Goal: Answer question/provide support: Share knowledge or assist other users

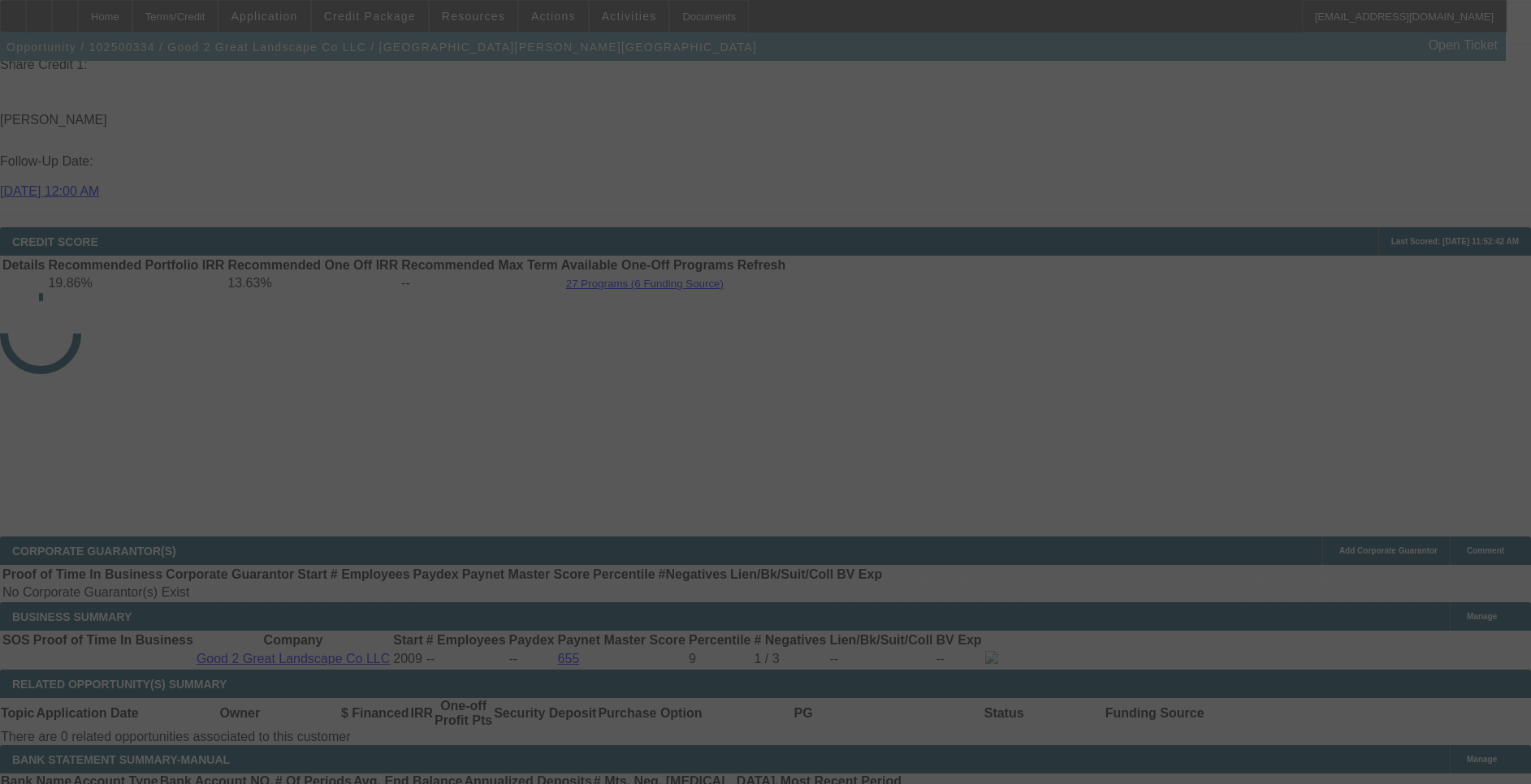
select select "0"
select select "2"
select select "0.1"
select select "4"
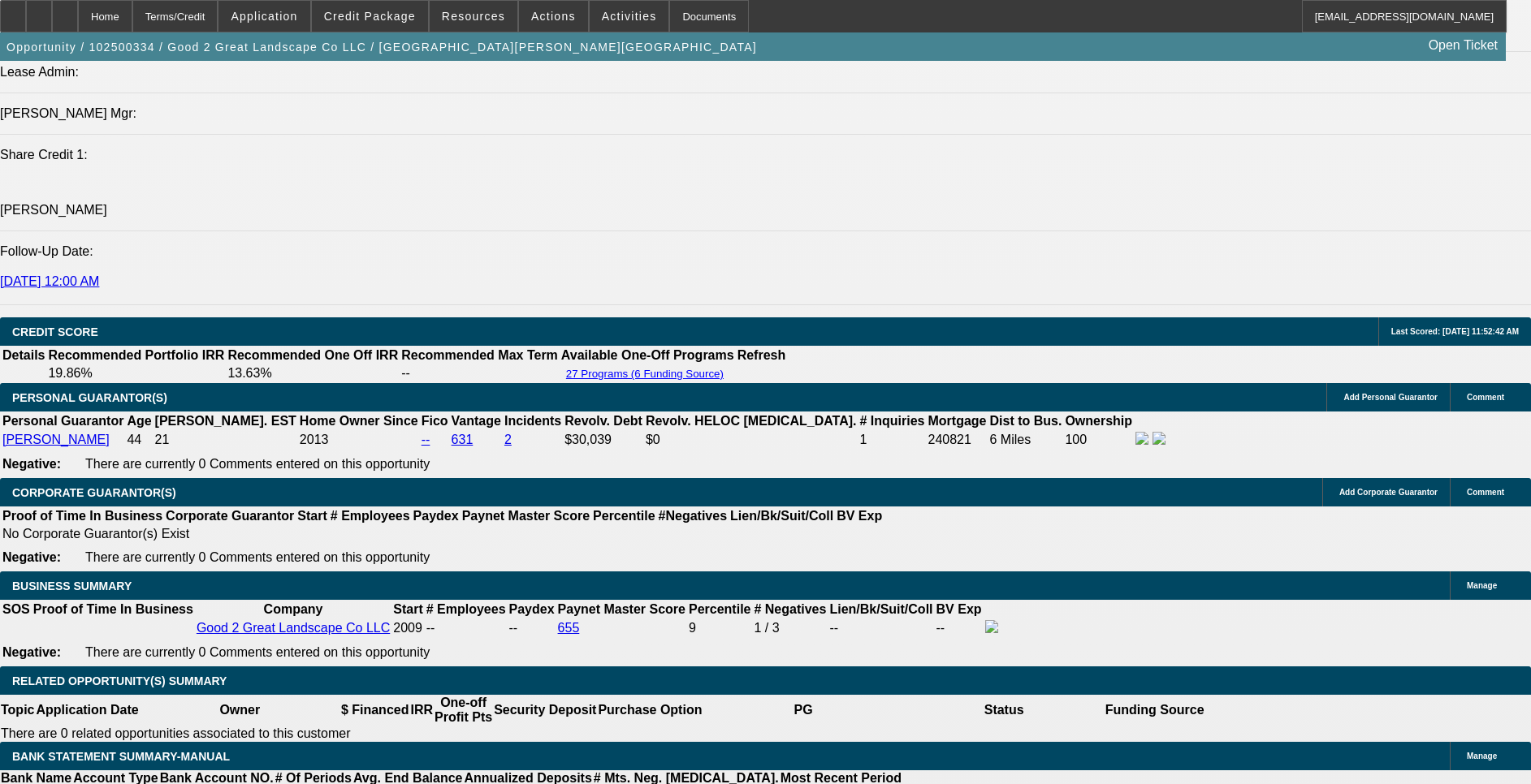
scroll to position [2105, 0]
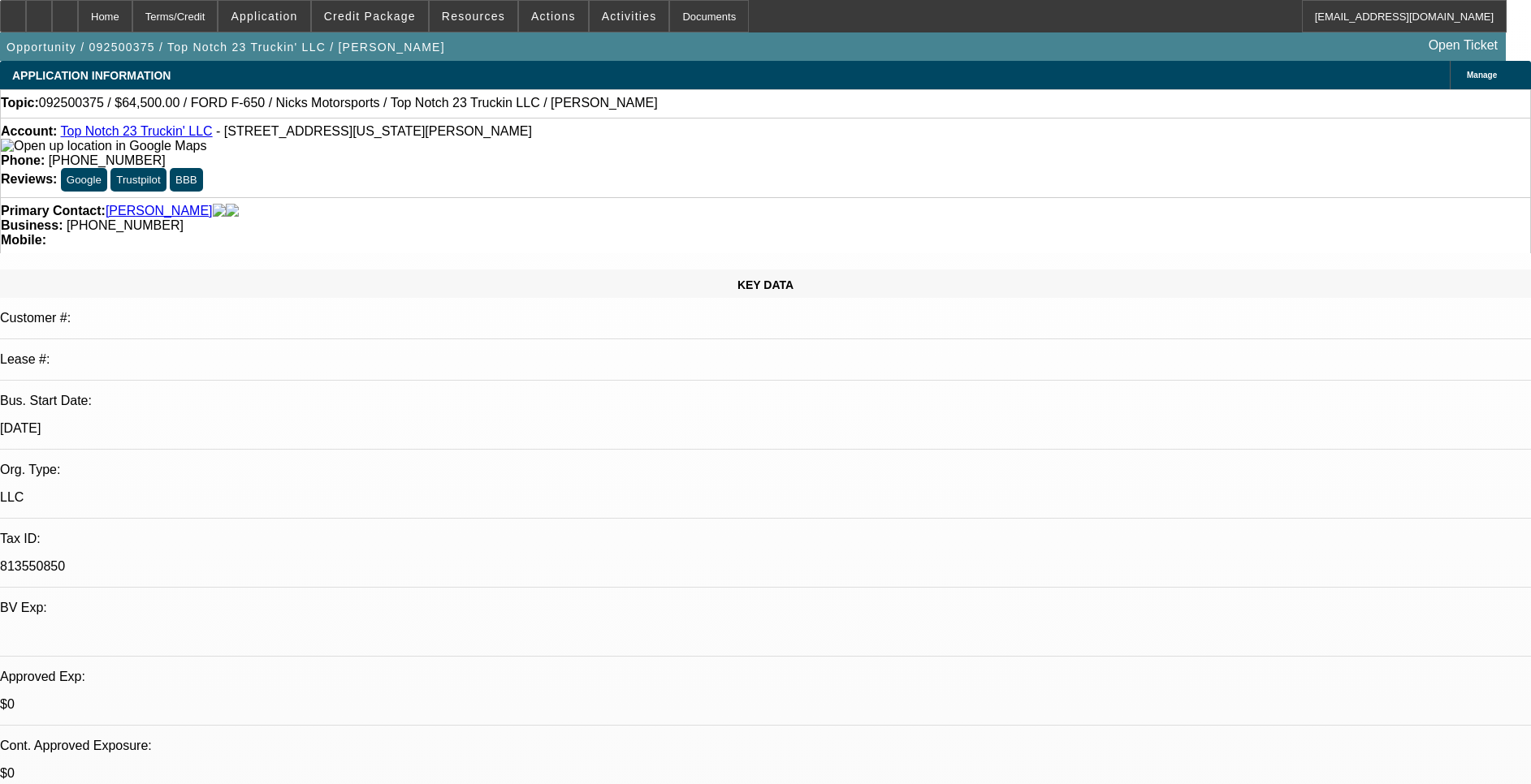
select select "0"
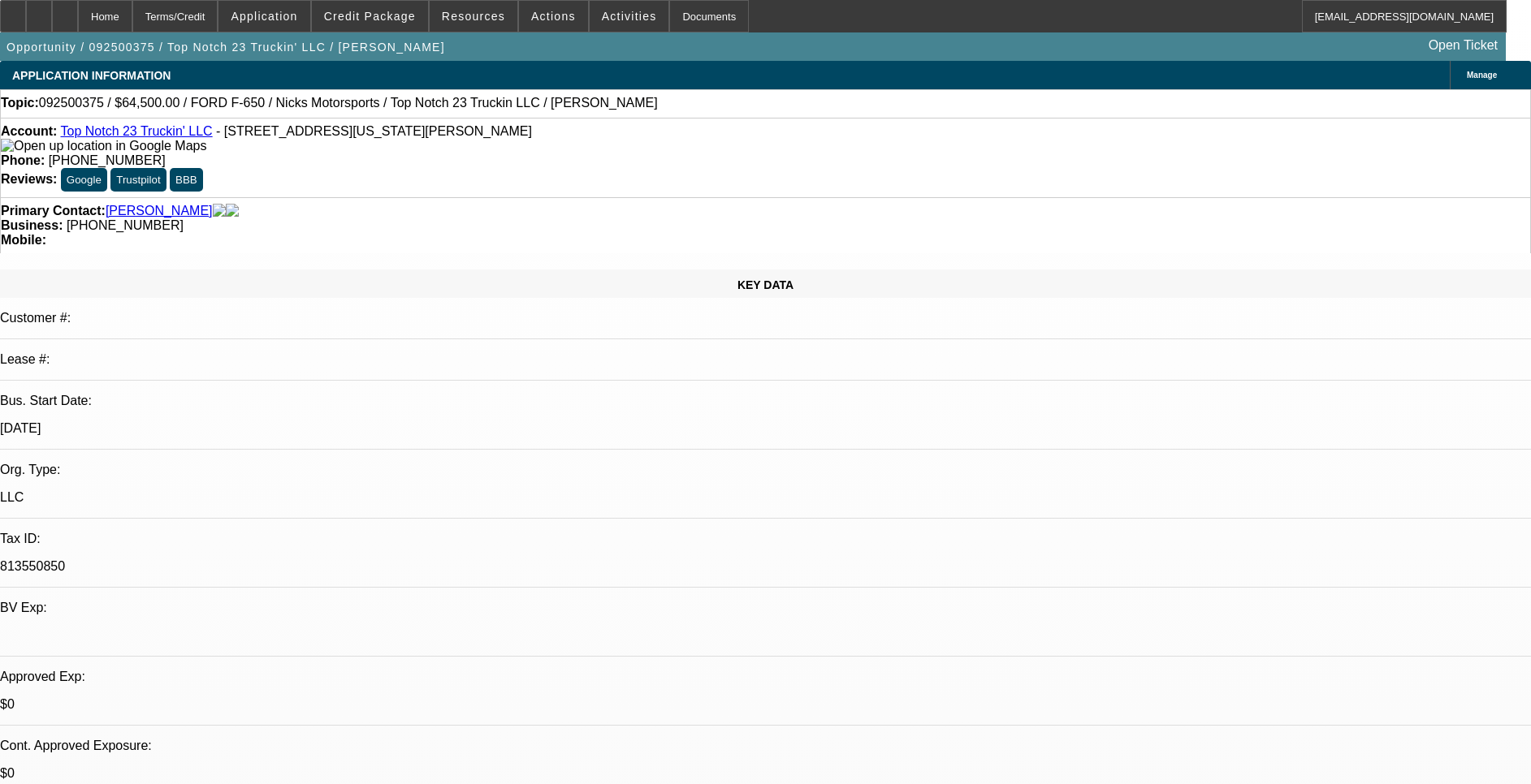
select select "0"
select select "1"
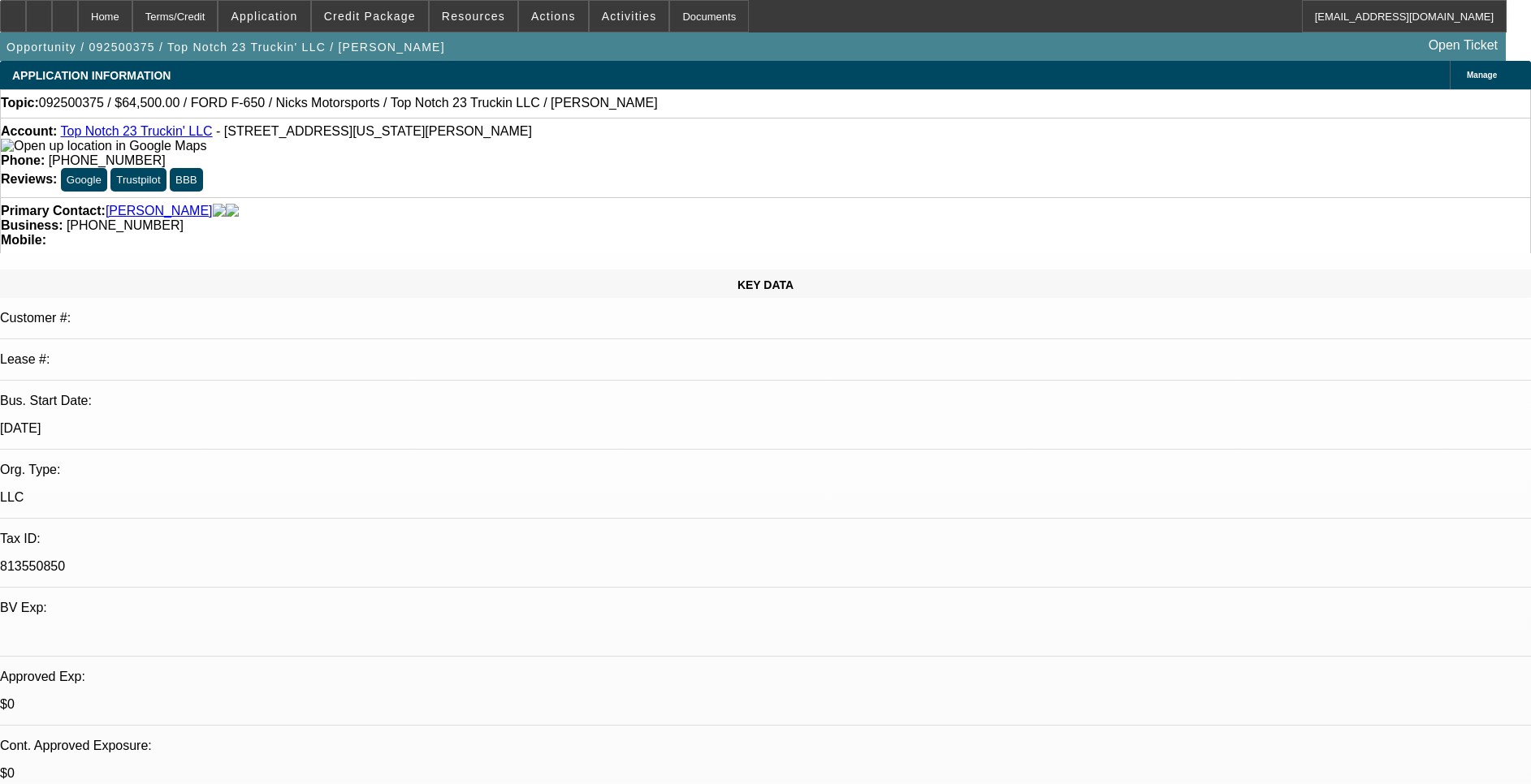
select select "2"
select select "5"
select select "1"
select select "2"
select select "5"
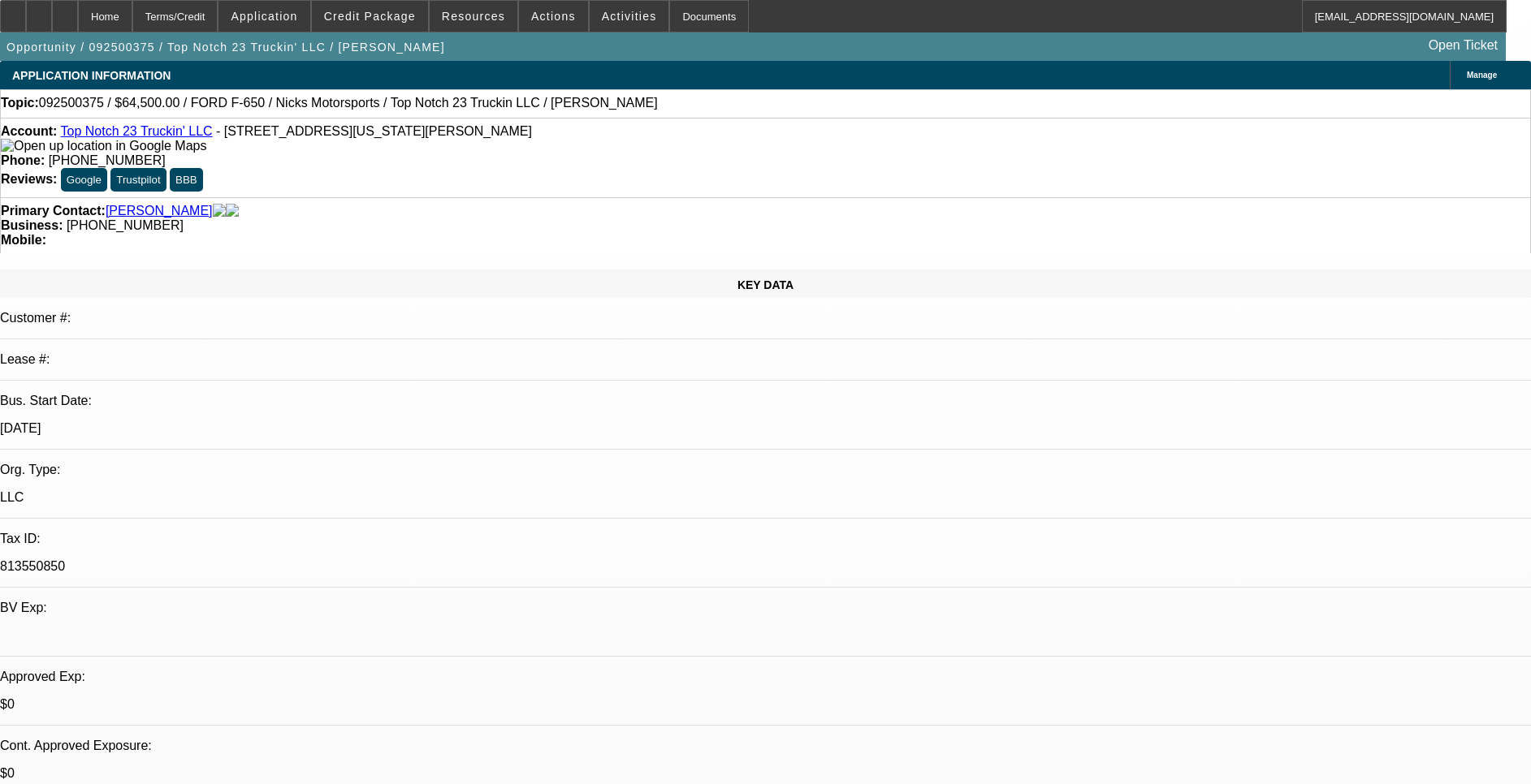
select select "1"
select select "2"
select select "5"
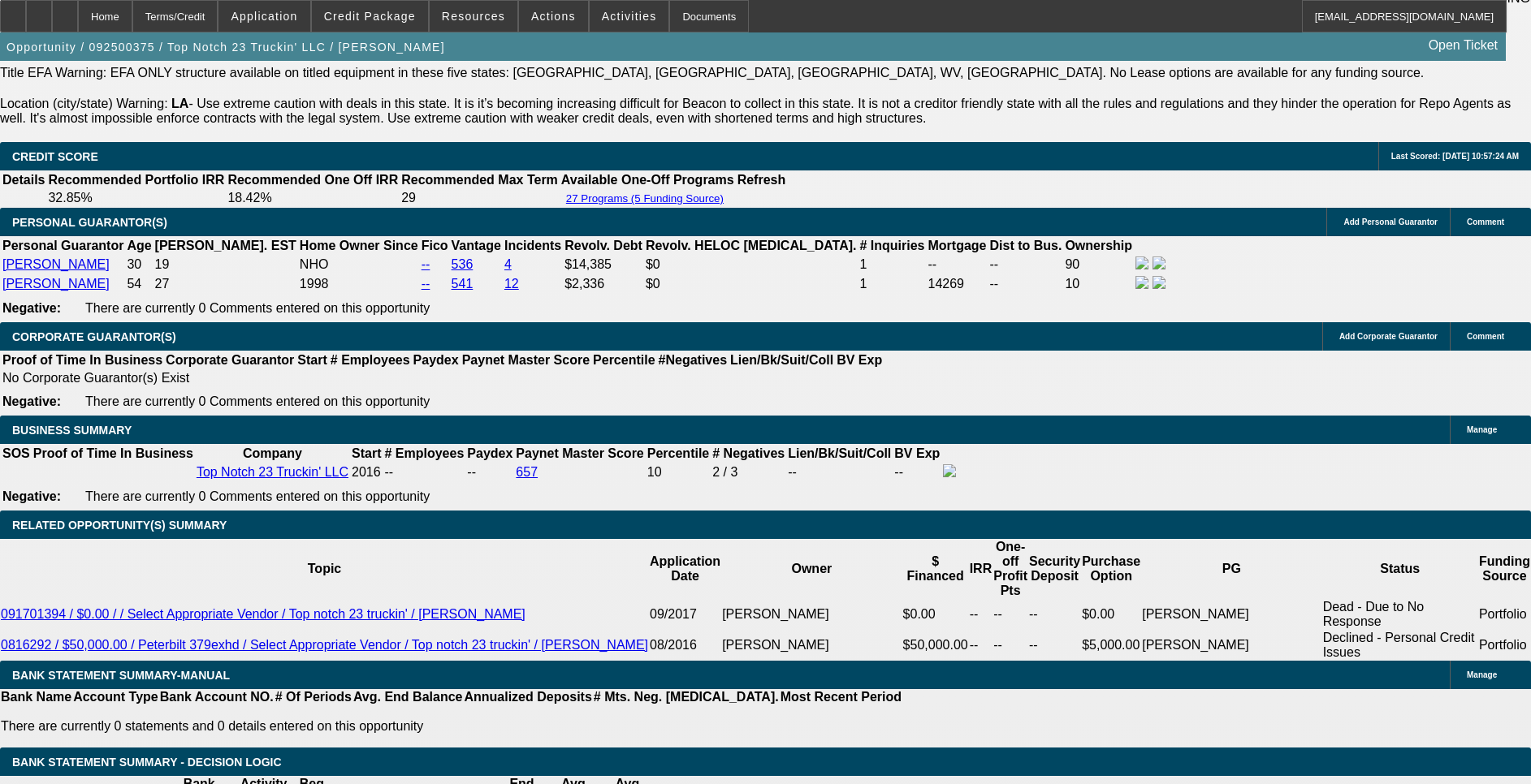
scroll to position [2557, 0]
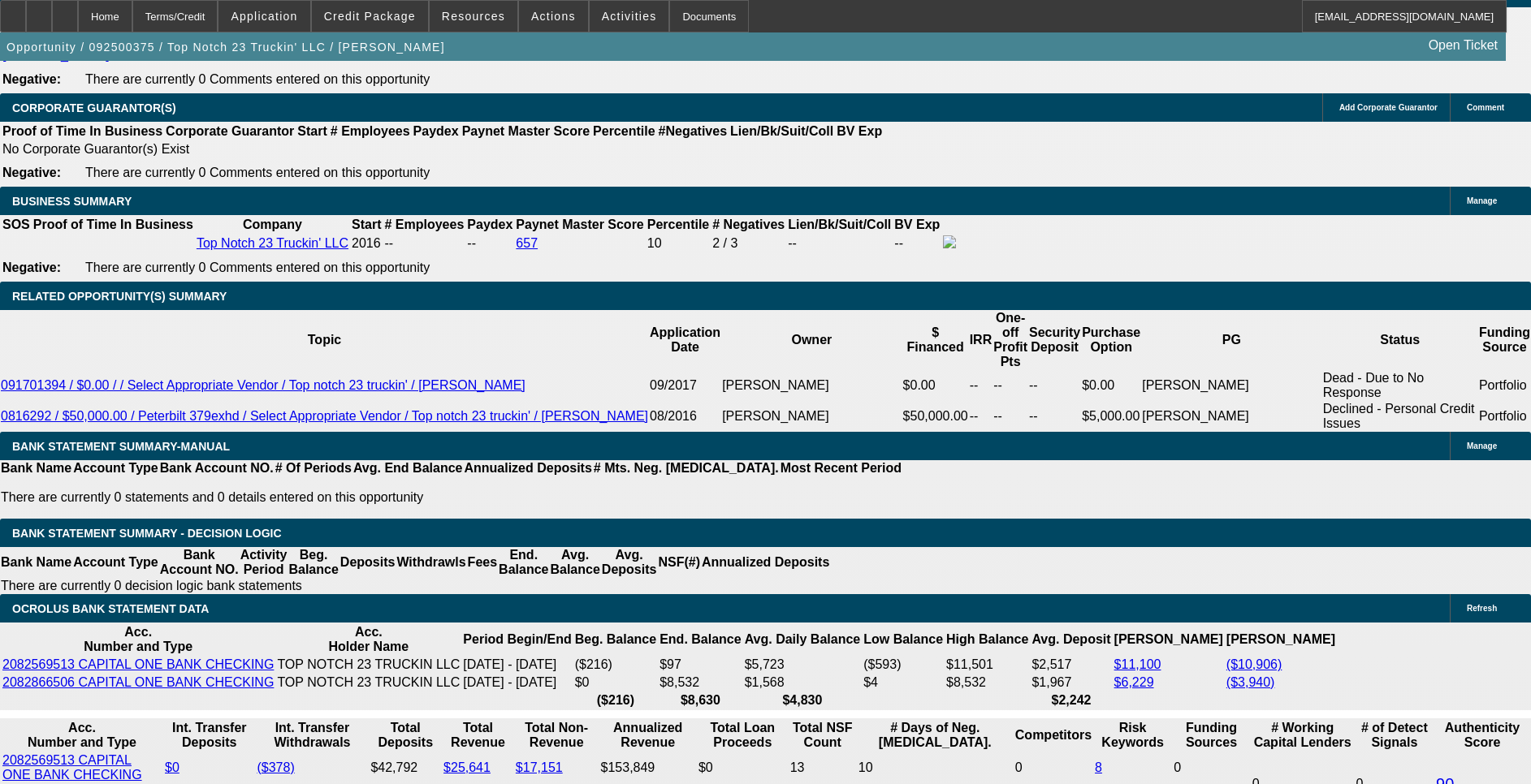
scroll to position [2800, 0]
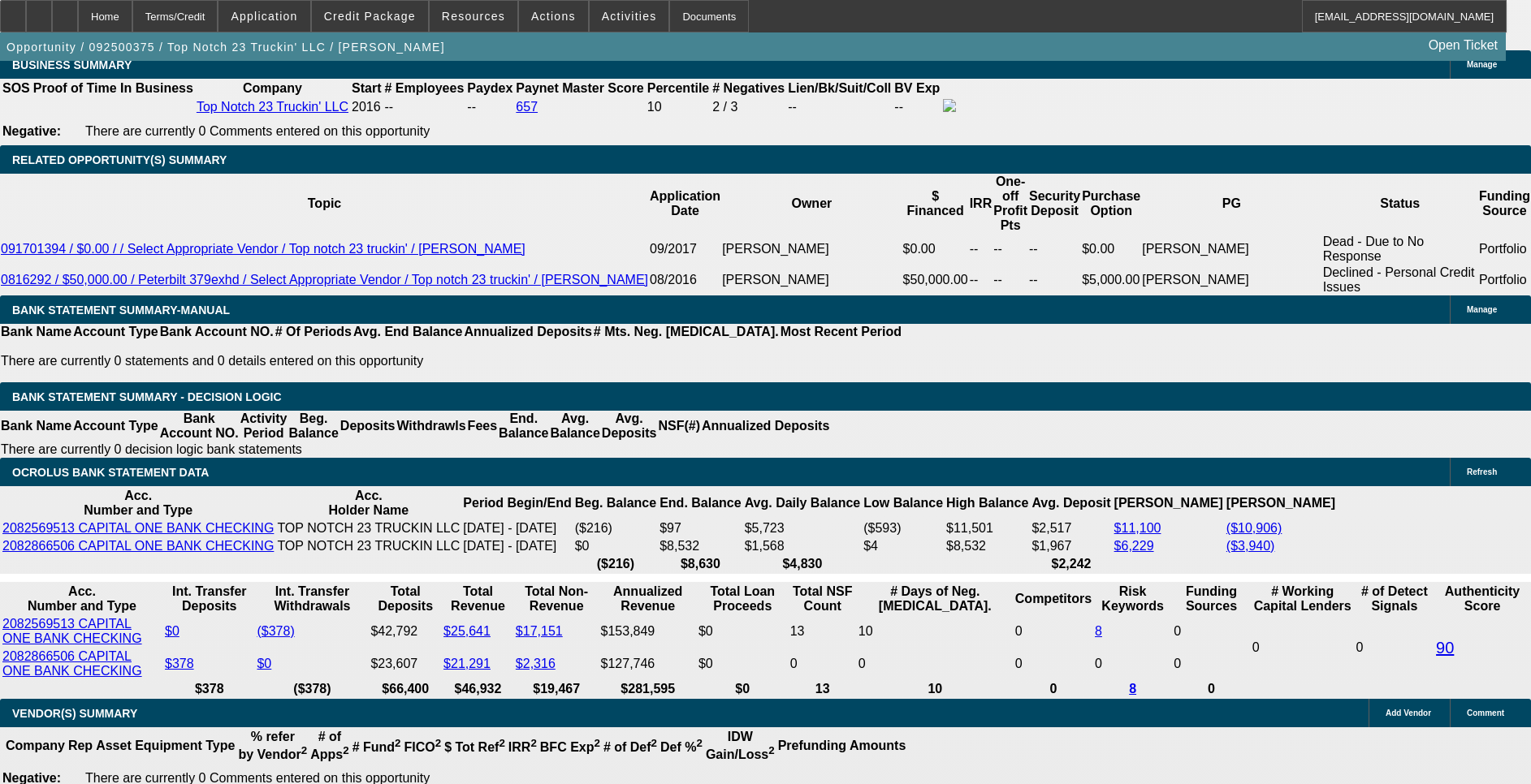
drag, startPoint x: 1044, startPoint y: 539, endPoint x: 1477, endPoint y: 595, distance: 436.6
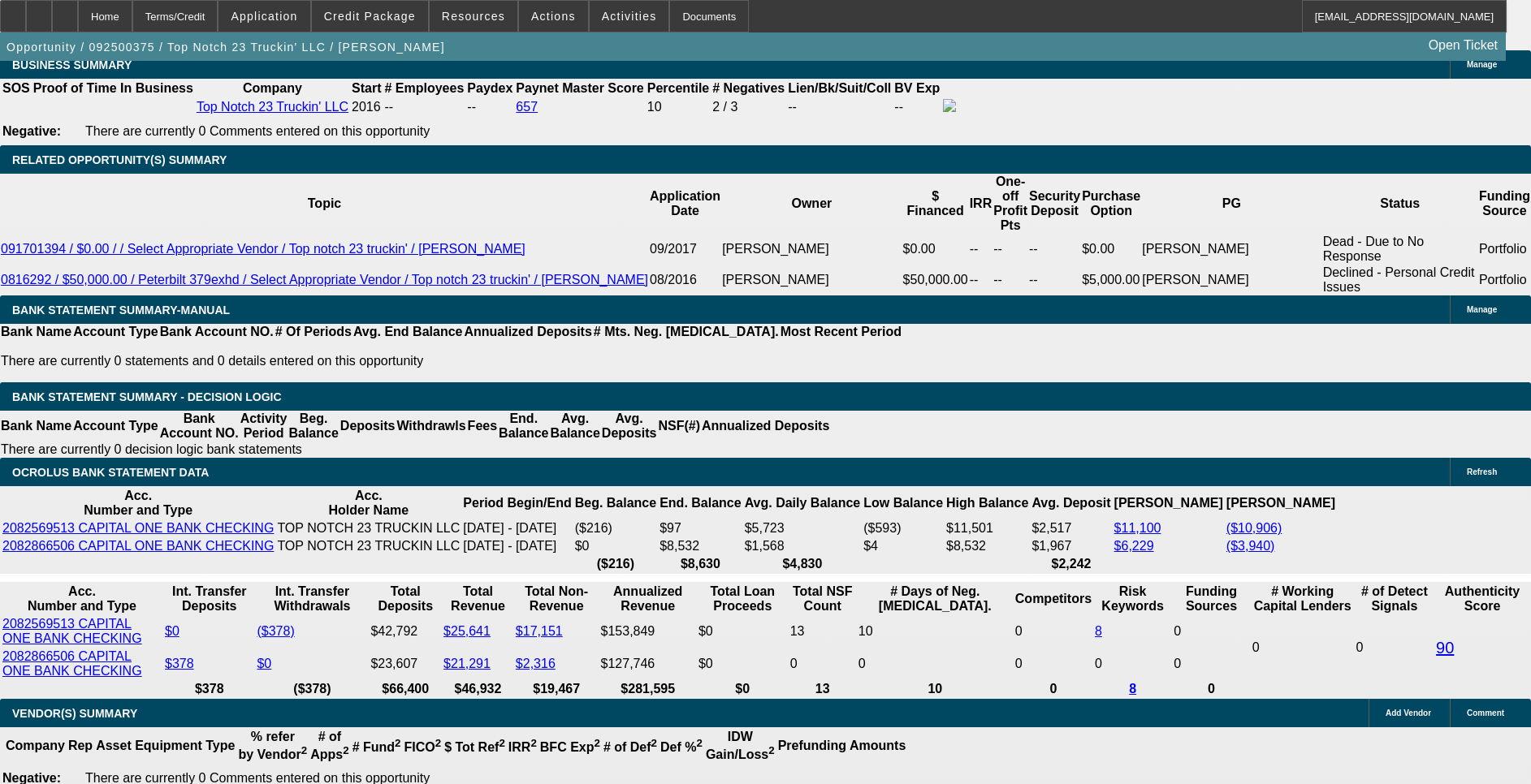
drag, startPoint x: 1040, startPoint y: 599, endPoint x: 1330, endPoint y: 602, distance: 290.0
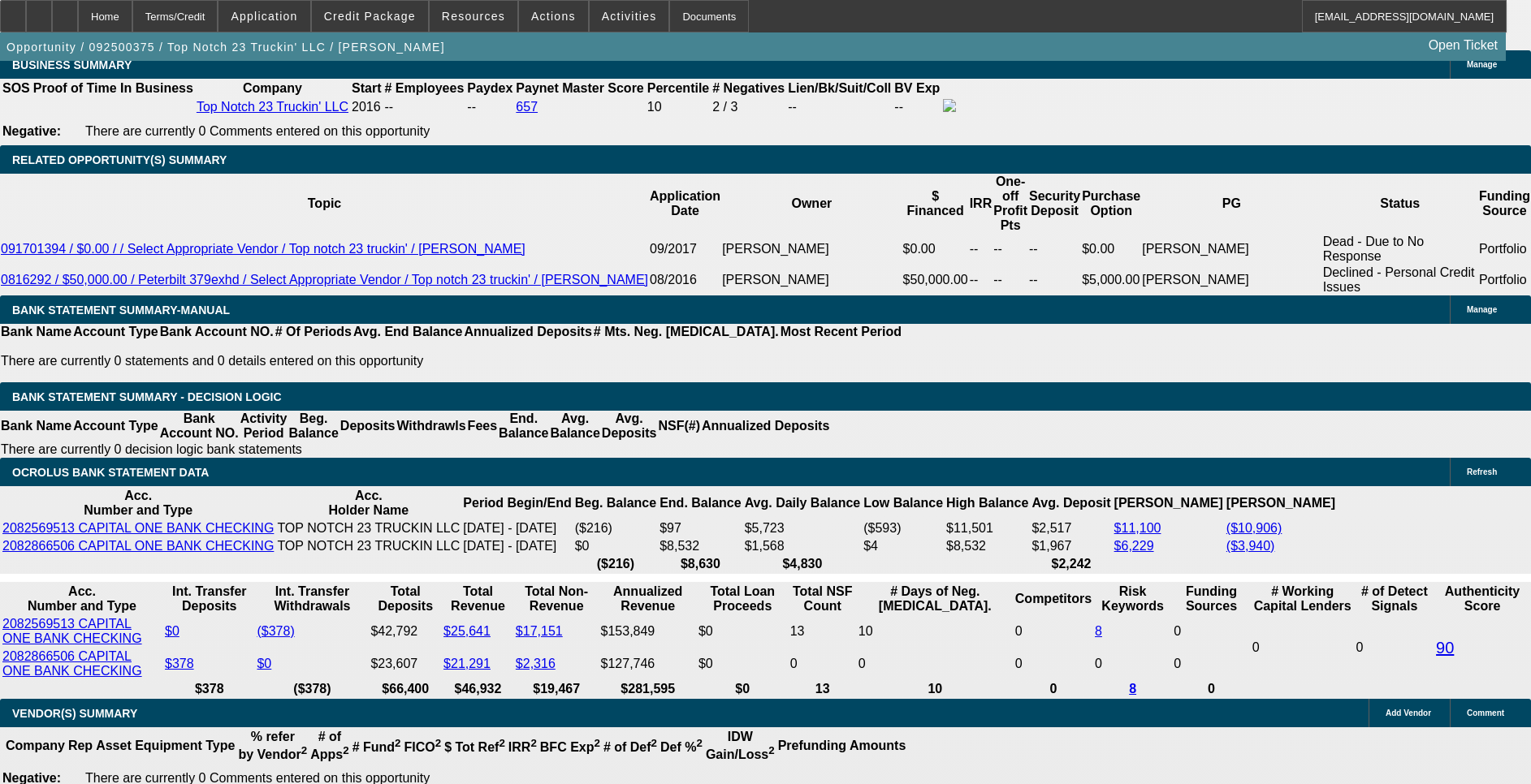
drag, startPoint x: 1330, startPoint y: 602, endPoint x: 1195, endPoint y: 585, distance: 136.1
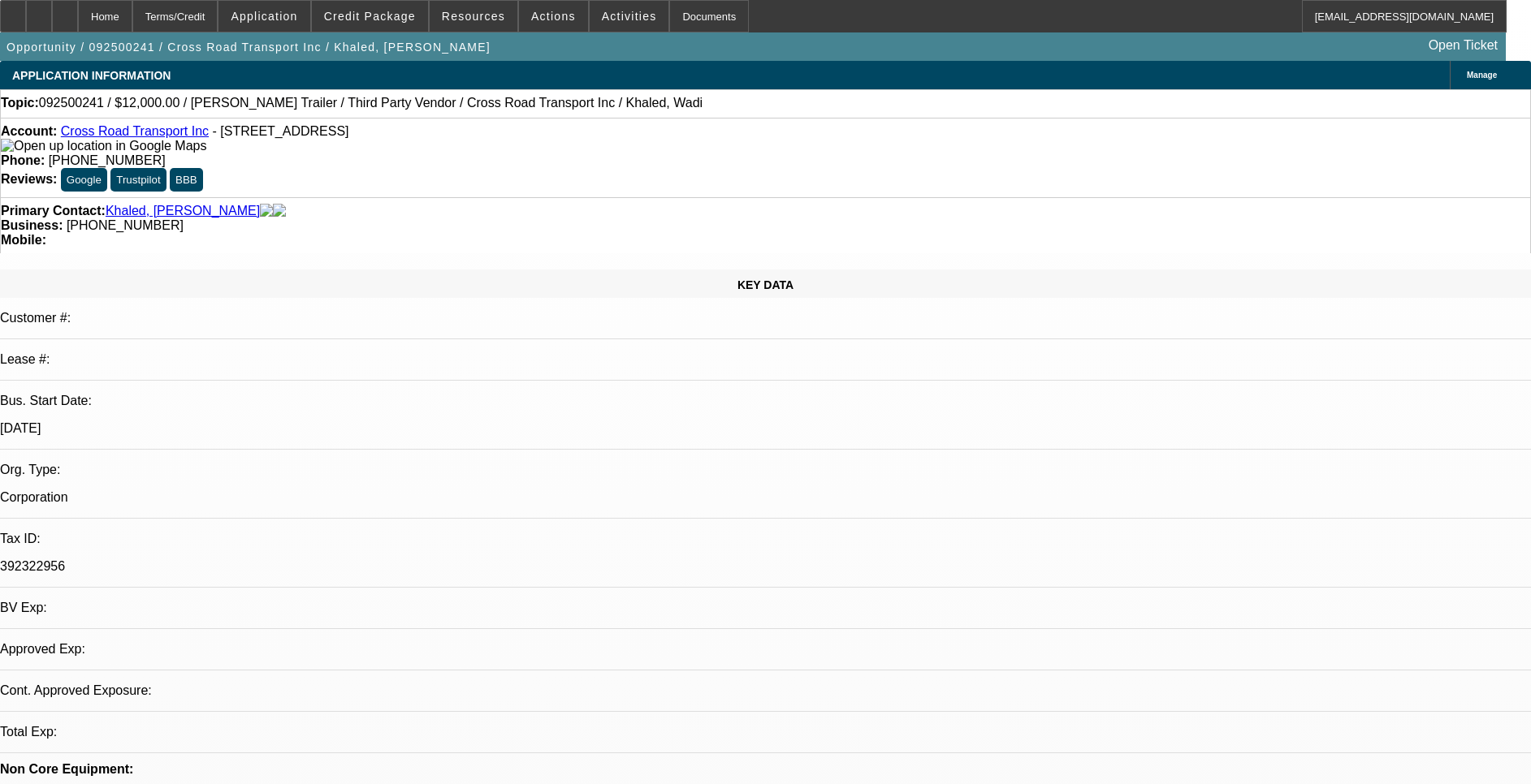
select select "0"
select select "0.1"
select select "4"
select select "0"
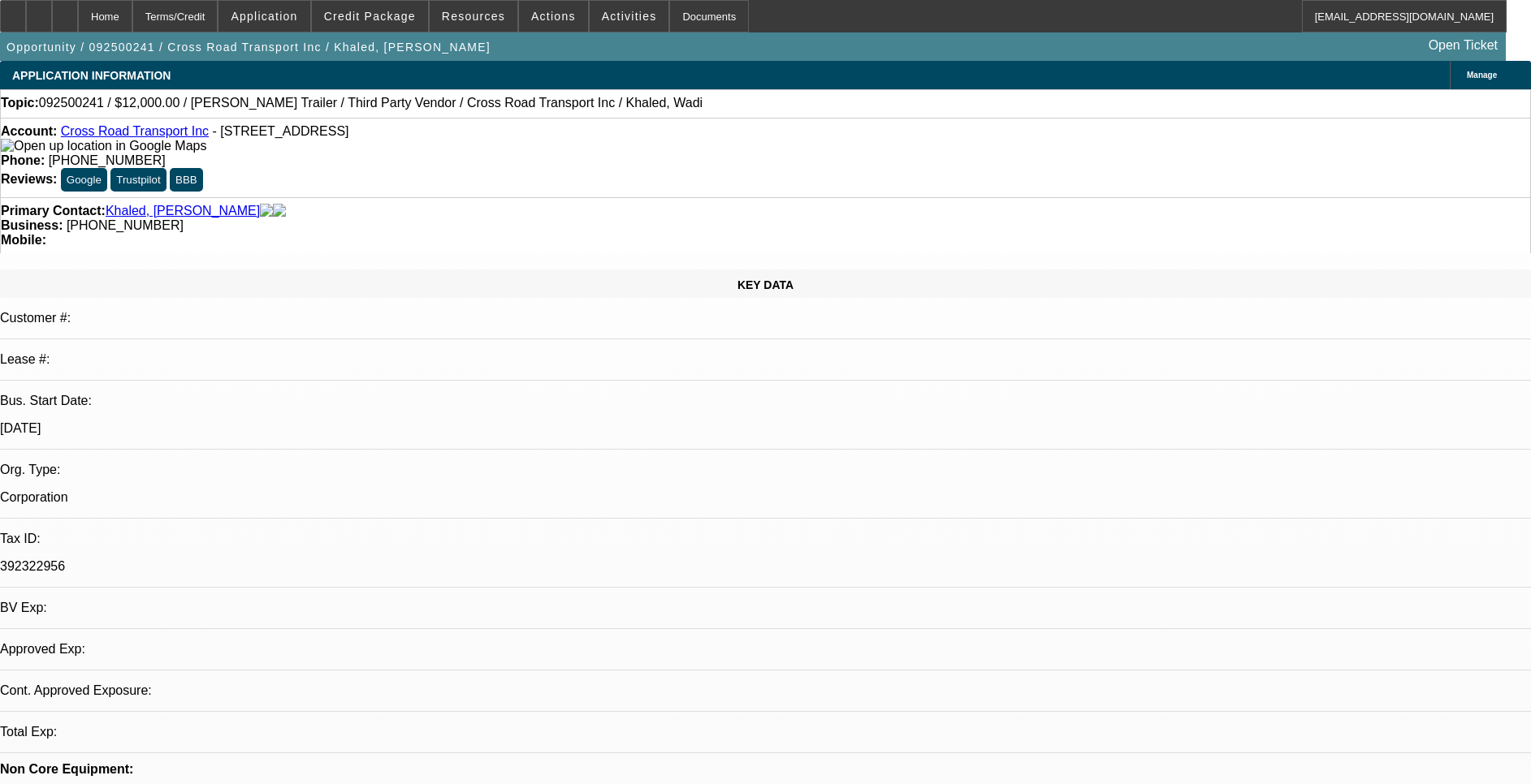
select select "0"
select select "2"
select select "0"
select select "5"
select select "0"
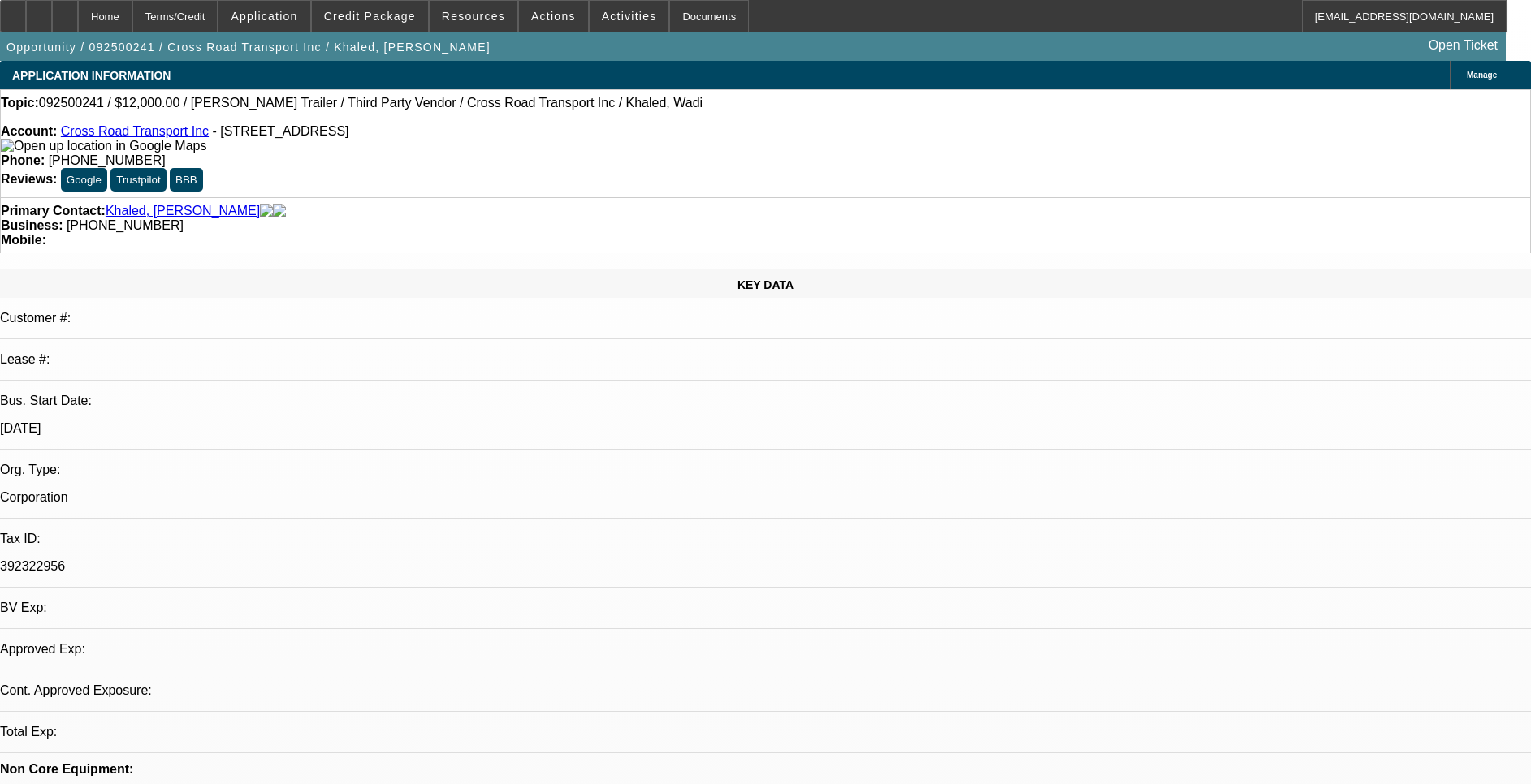
select select "0"
select select "2"
select select "0"
select select "5"
select select "0"
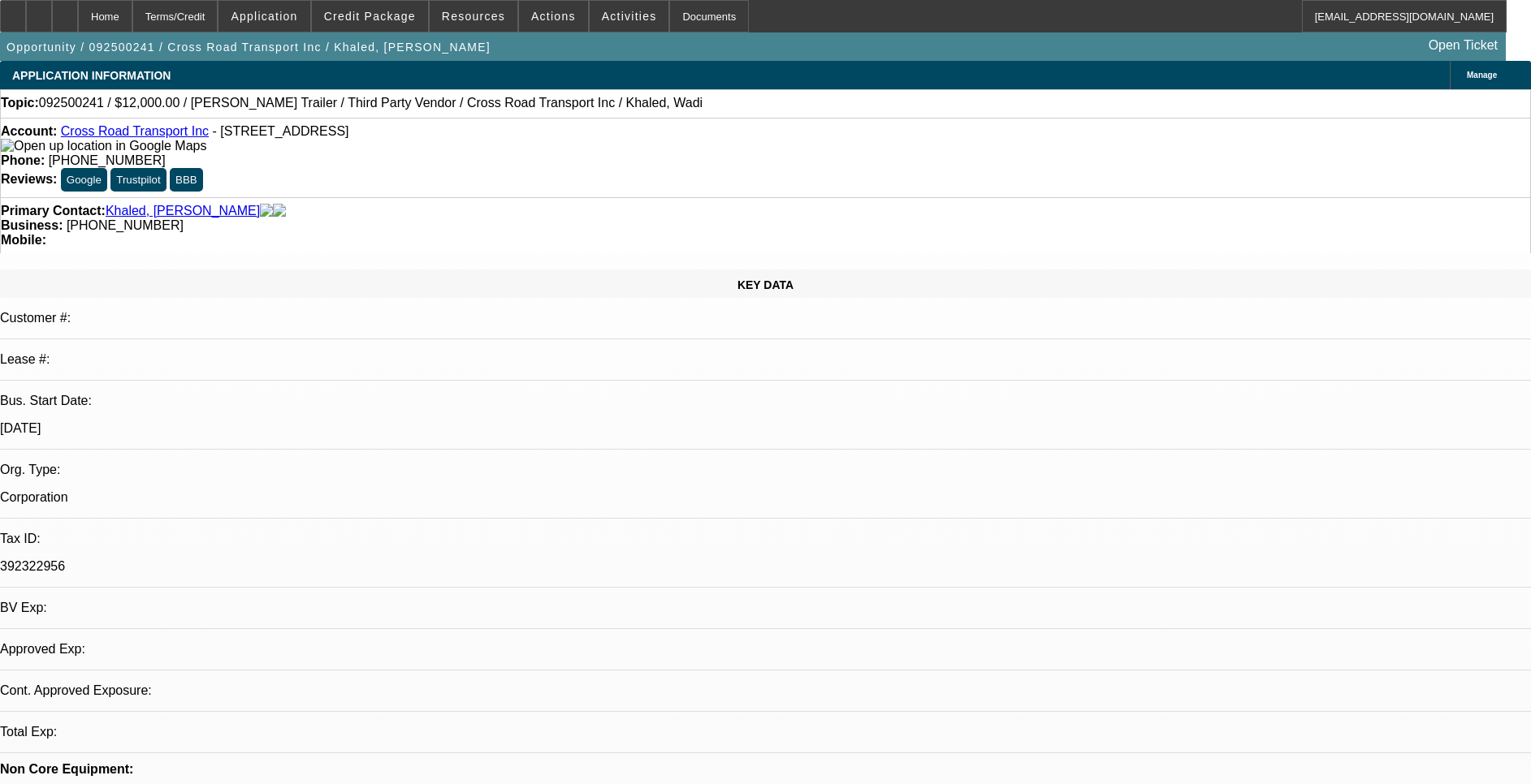
select select "0"
select select "3"
select select "0.1"
select select "4"
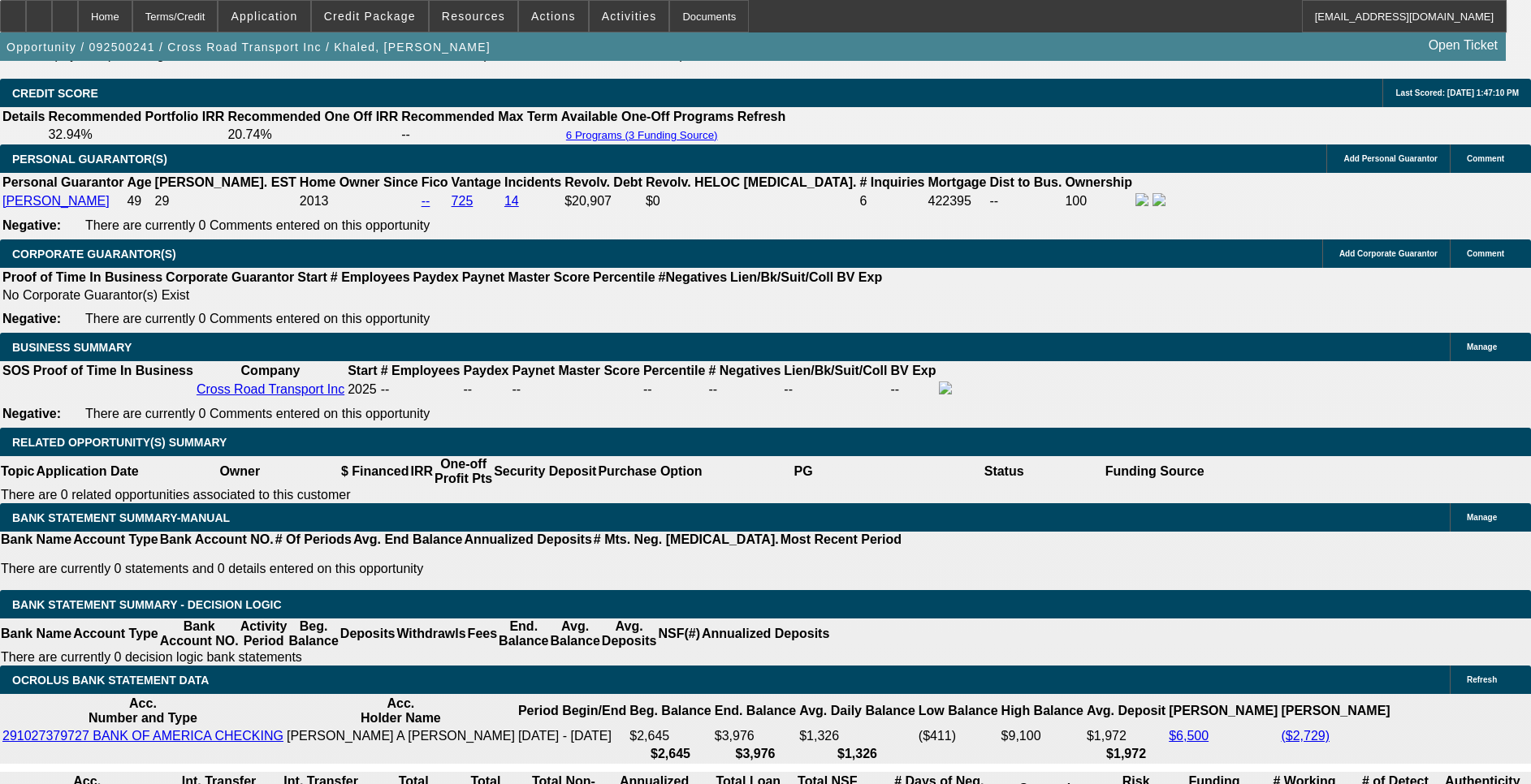
scroll to position [2435, 0]
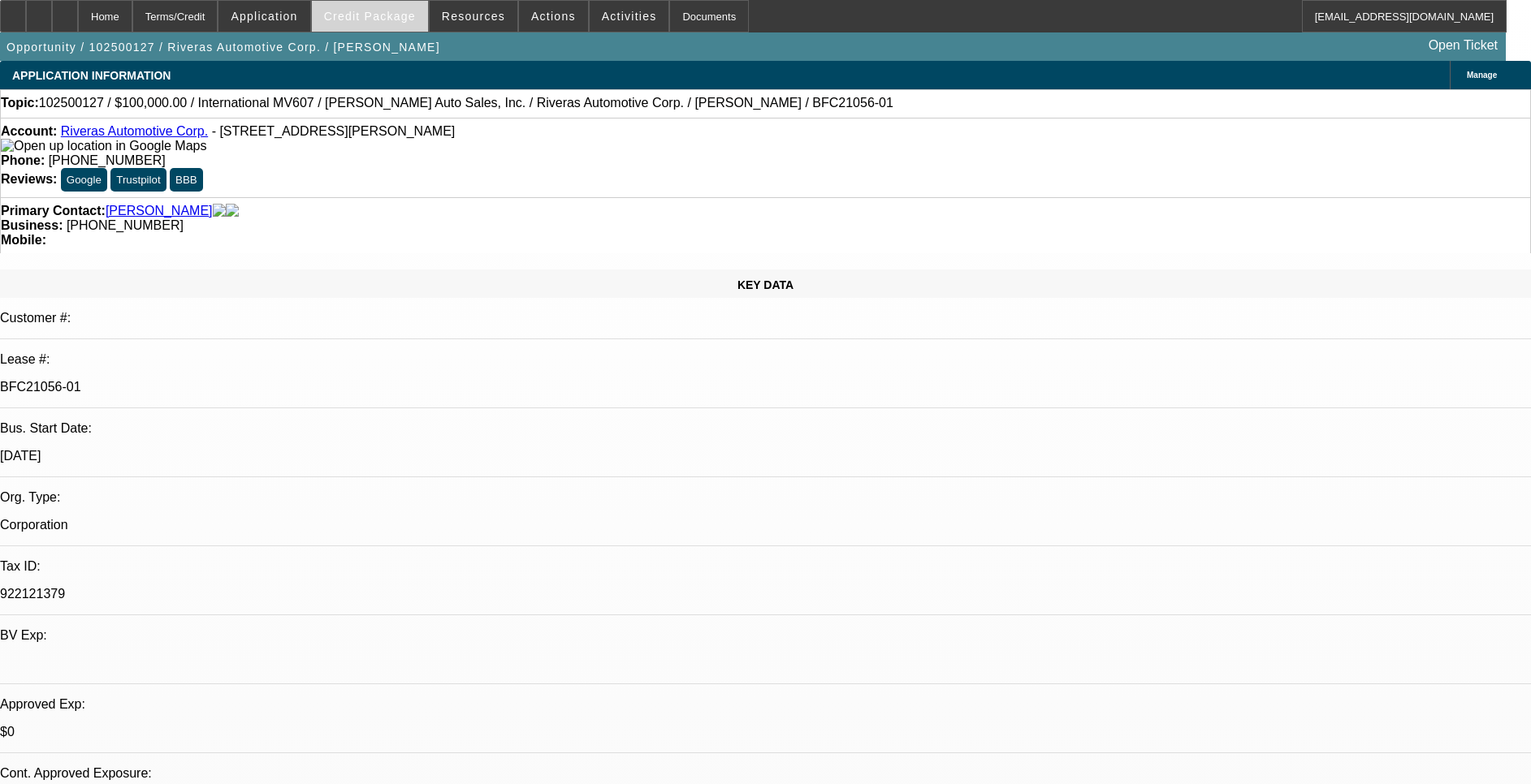
select select "0"
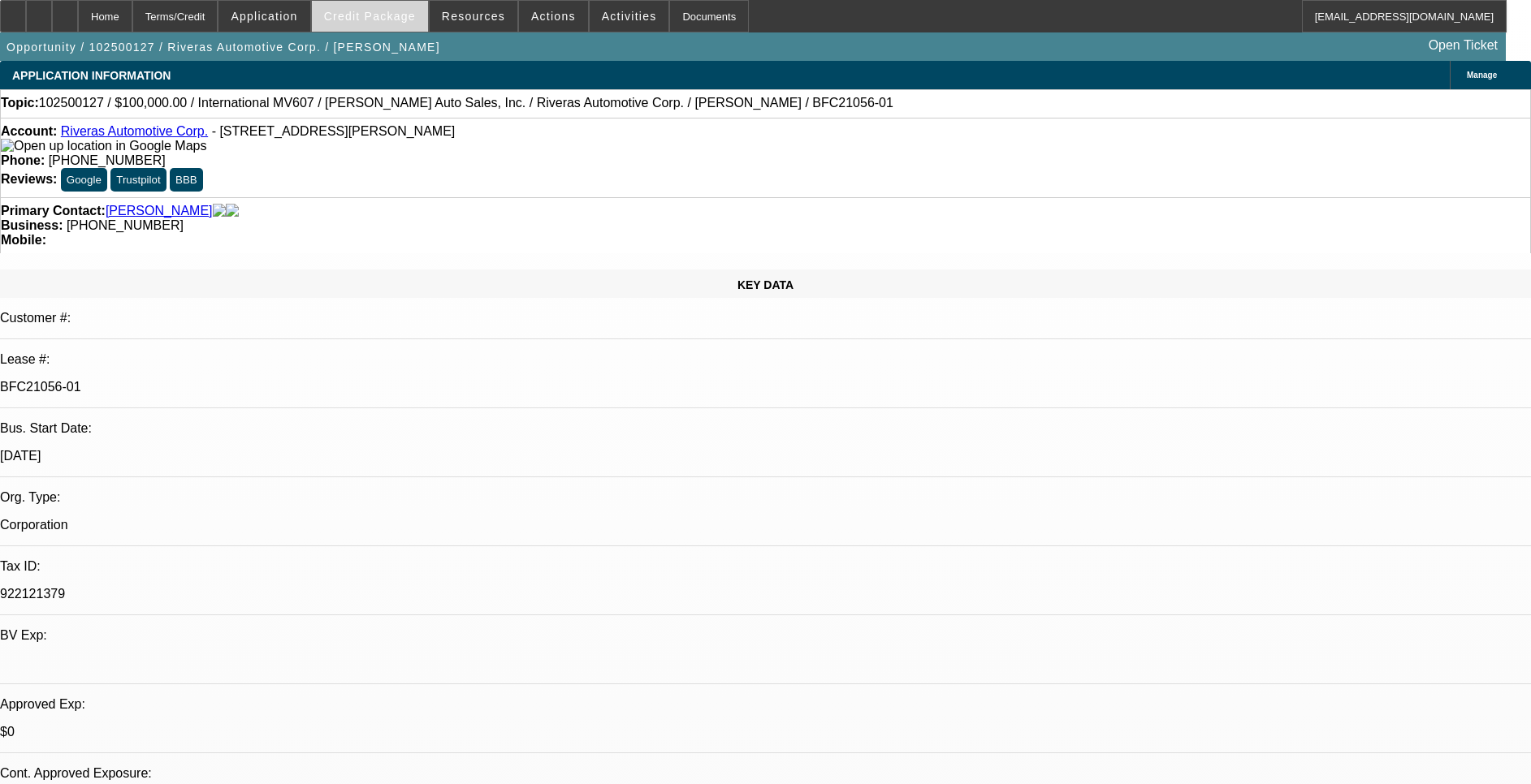
select select "0"
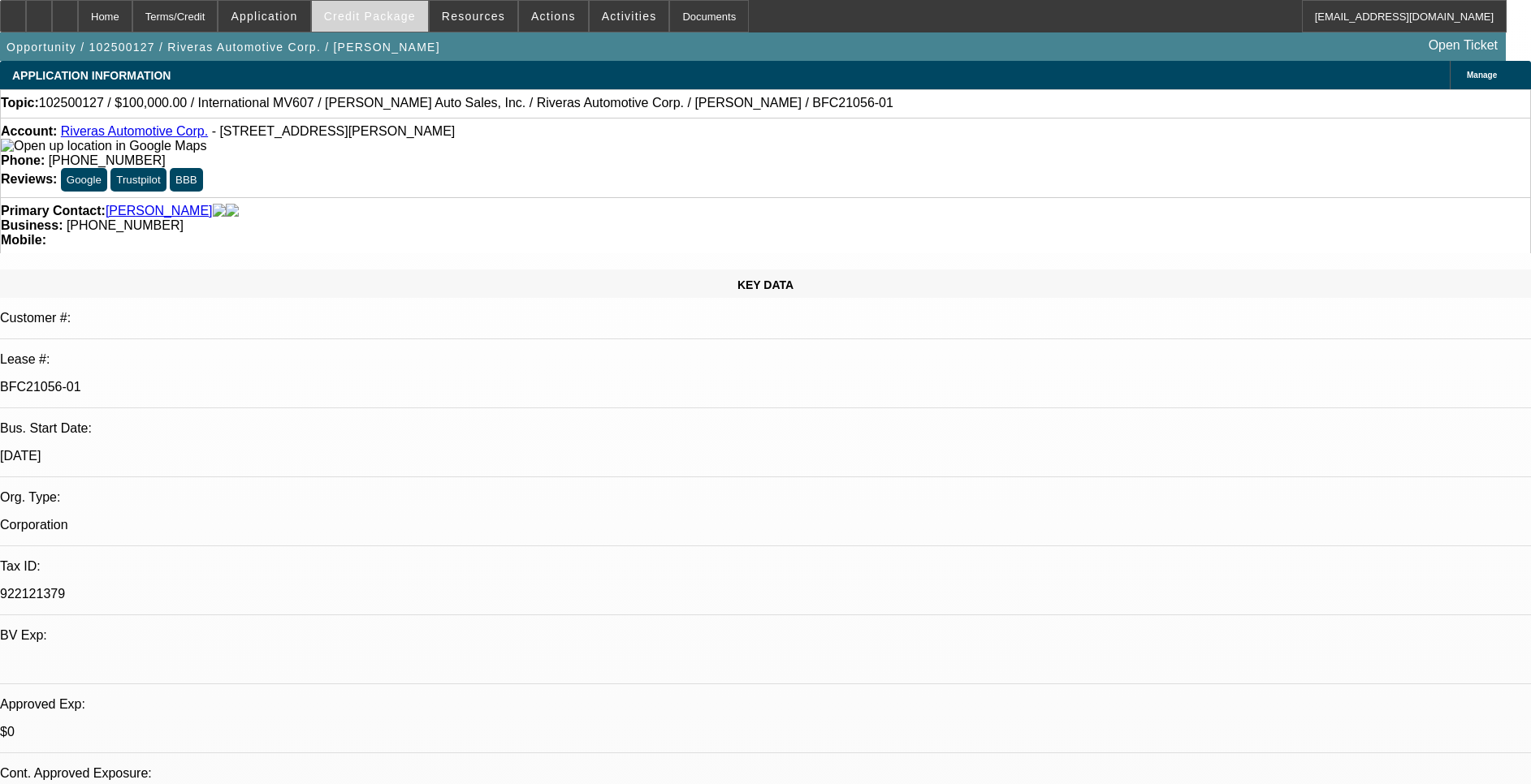
select select "0"
select select "1"
select select "6"
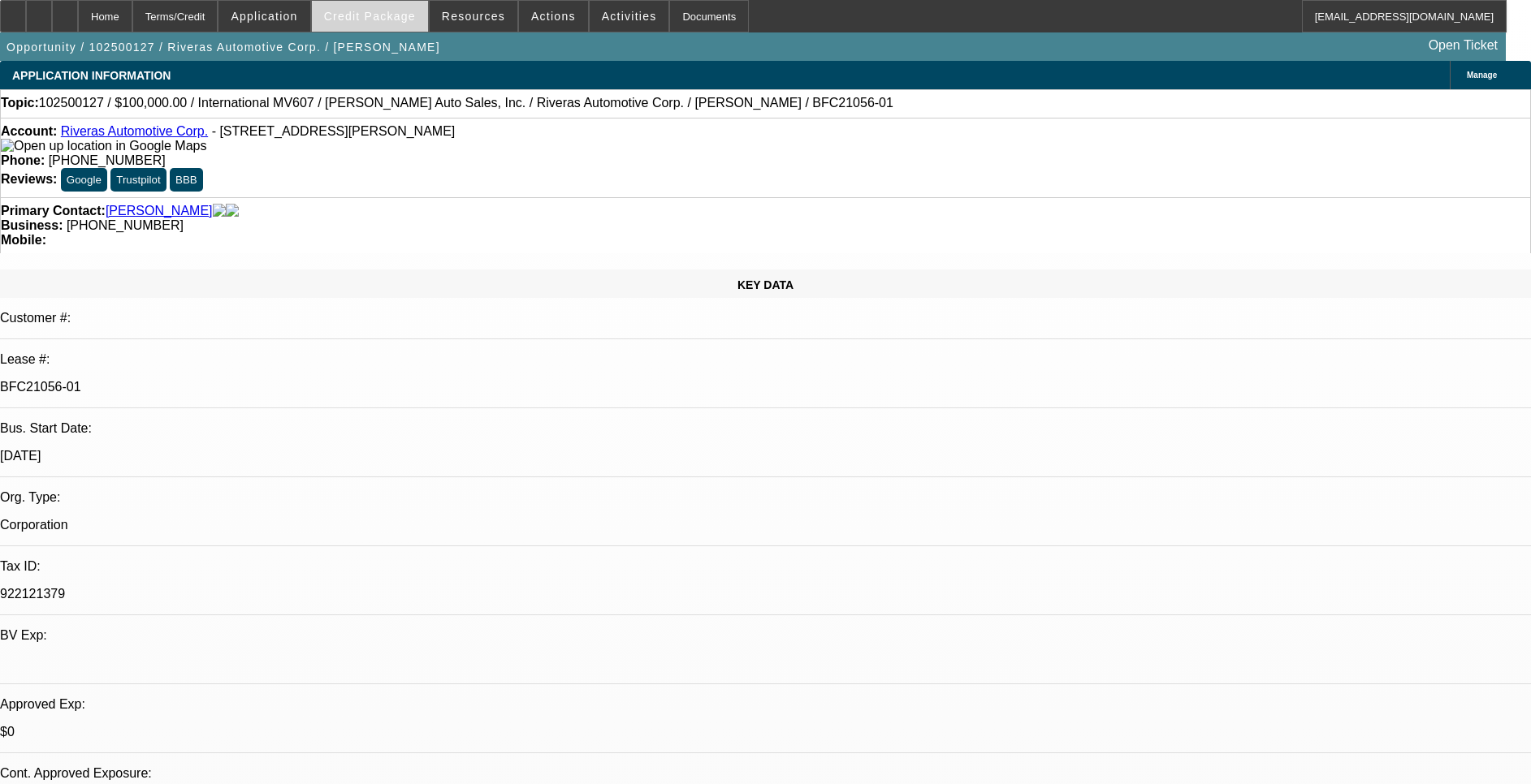
select select "1"
select select "6"
select select "1"
select select "2"
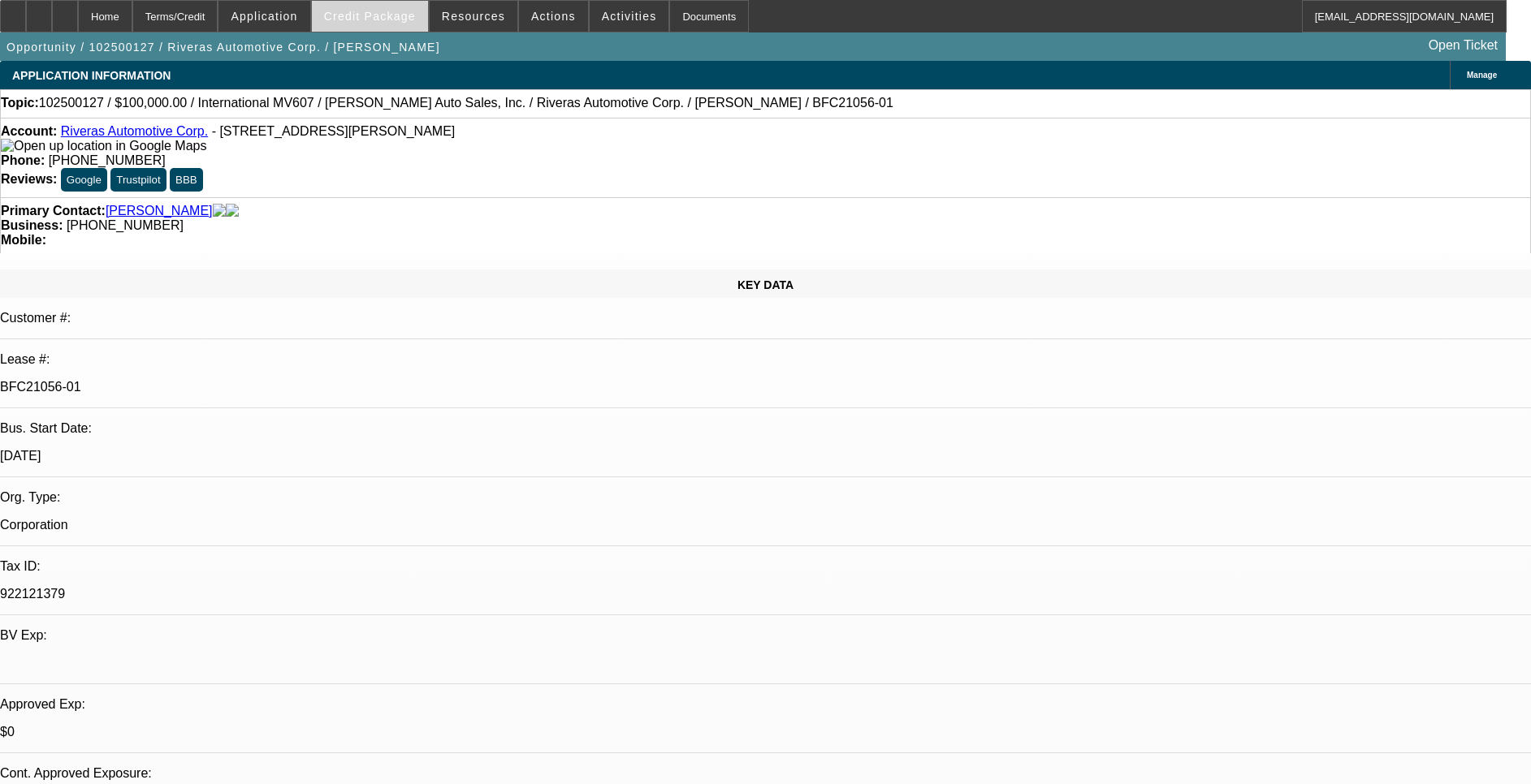
select select "6"
select select "1"
select select "2"
select select "6"
click at [393, 15] on span "Credit Package" at bounding box center [369, 15] width 92 height 13
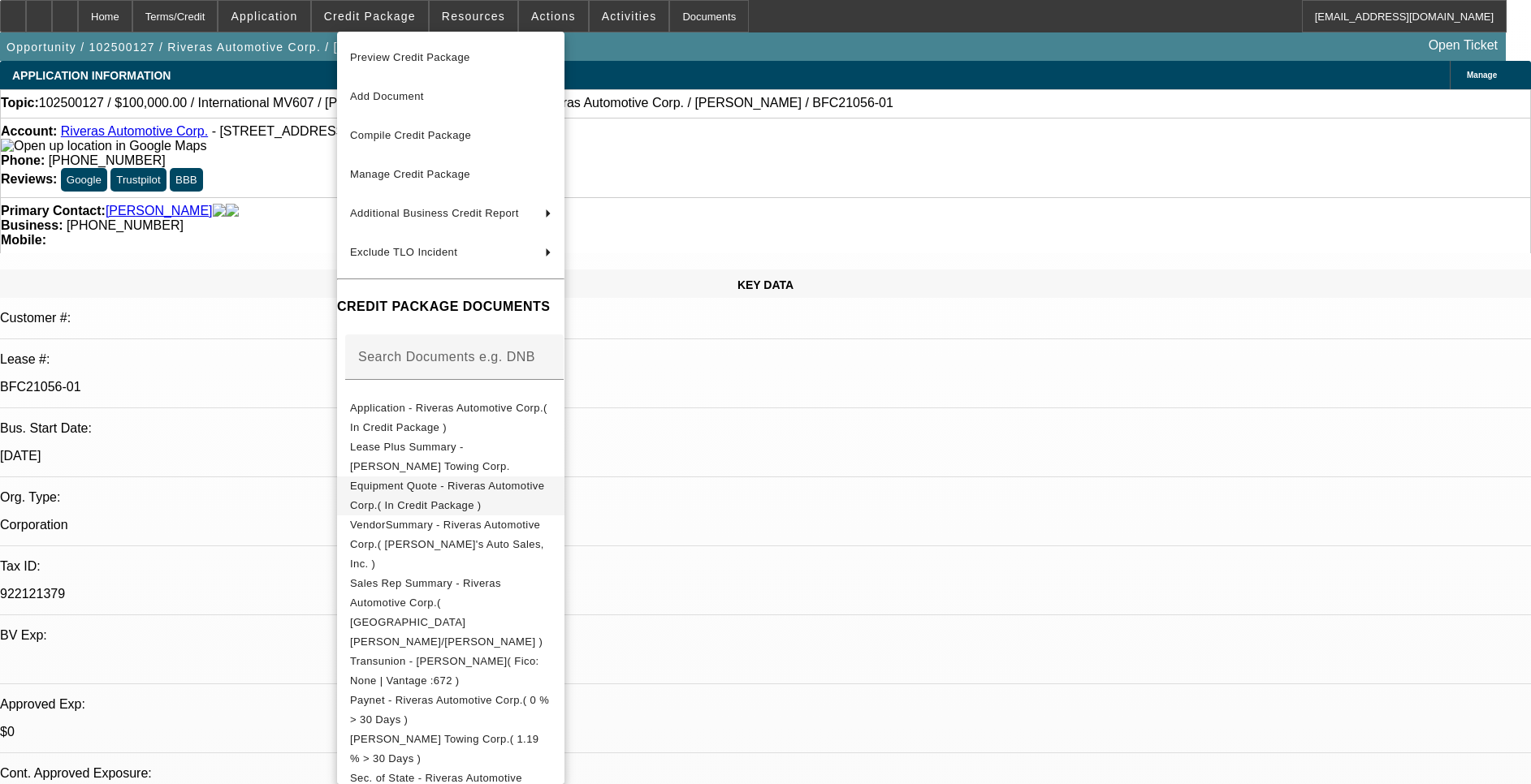
click at [469, 489] on span "Equipment Quote - Riveras Automotive Corp.( In Credit Package )" at bounding box center [447, 495] width 194 height 32
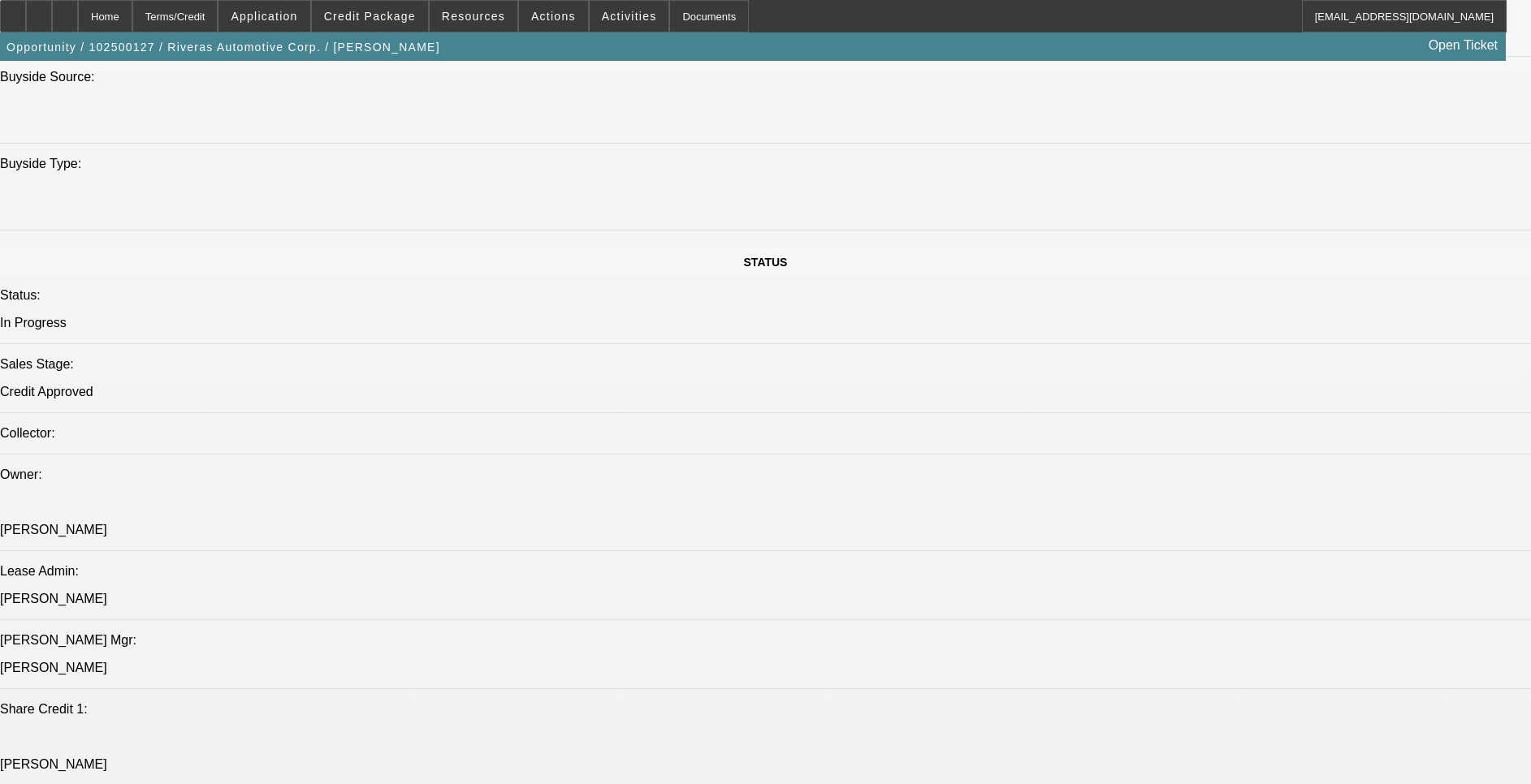
scroll to position [1461, 0]
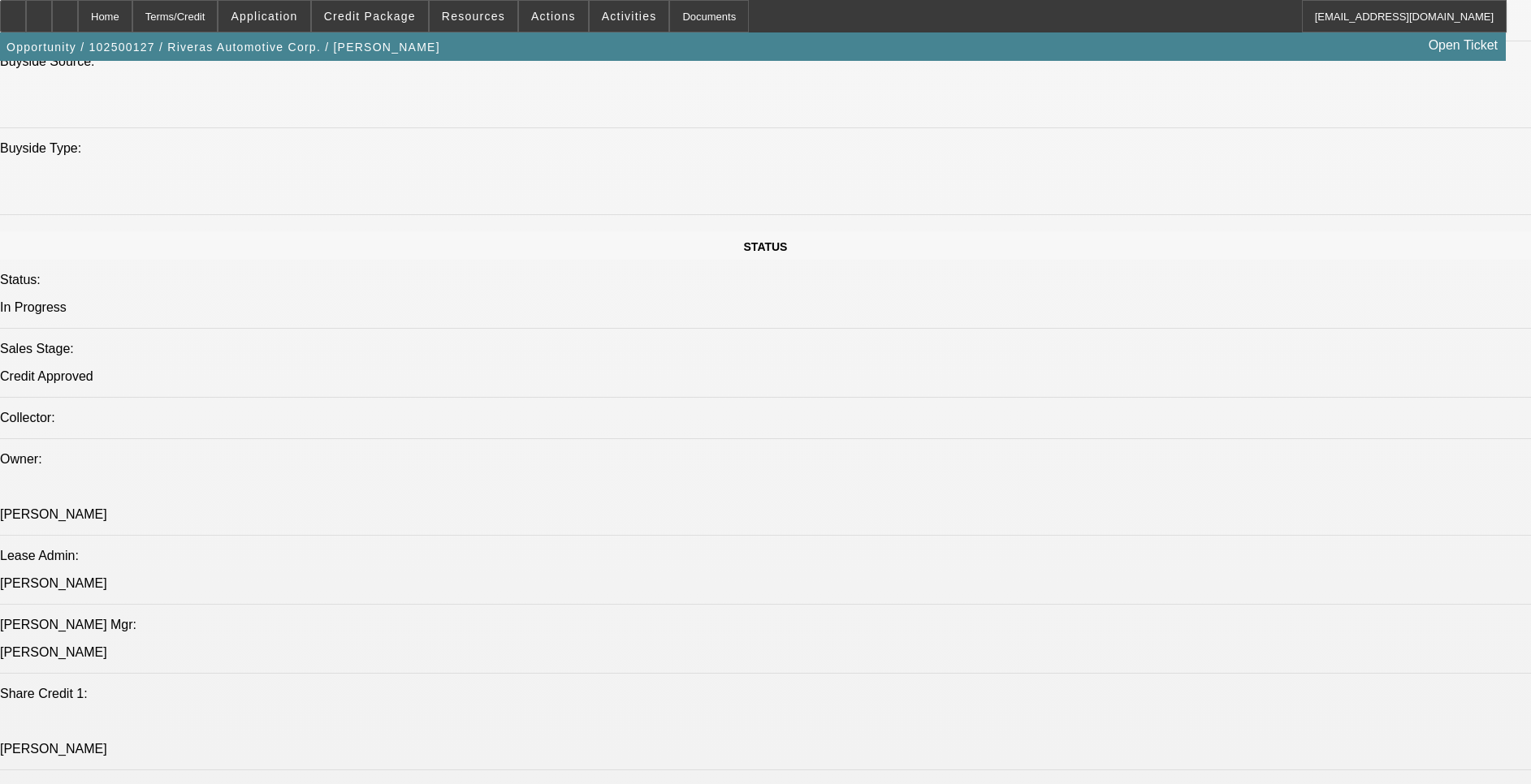
drag, startPoint x: 1267, startPoint y: 576, endPoint x: 1305, endPoint y: 573, distance: 38.1
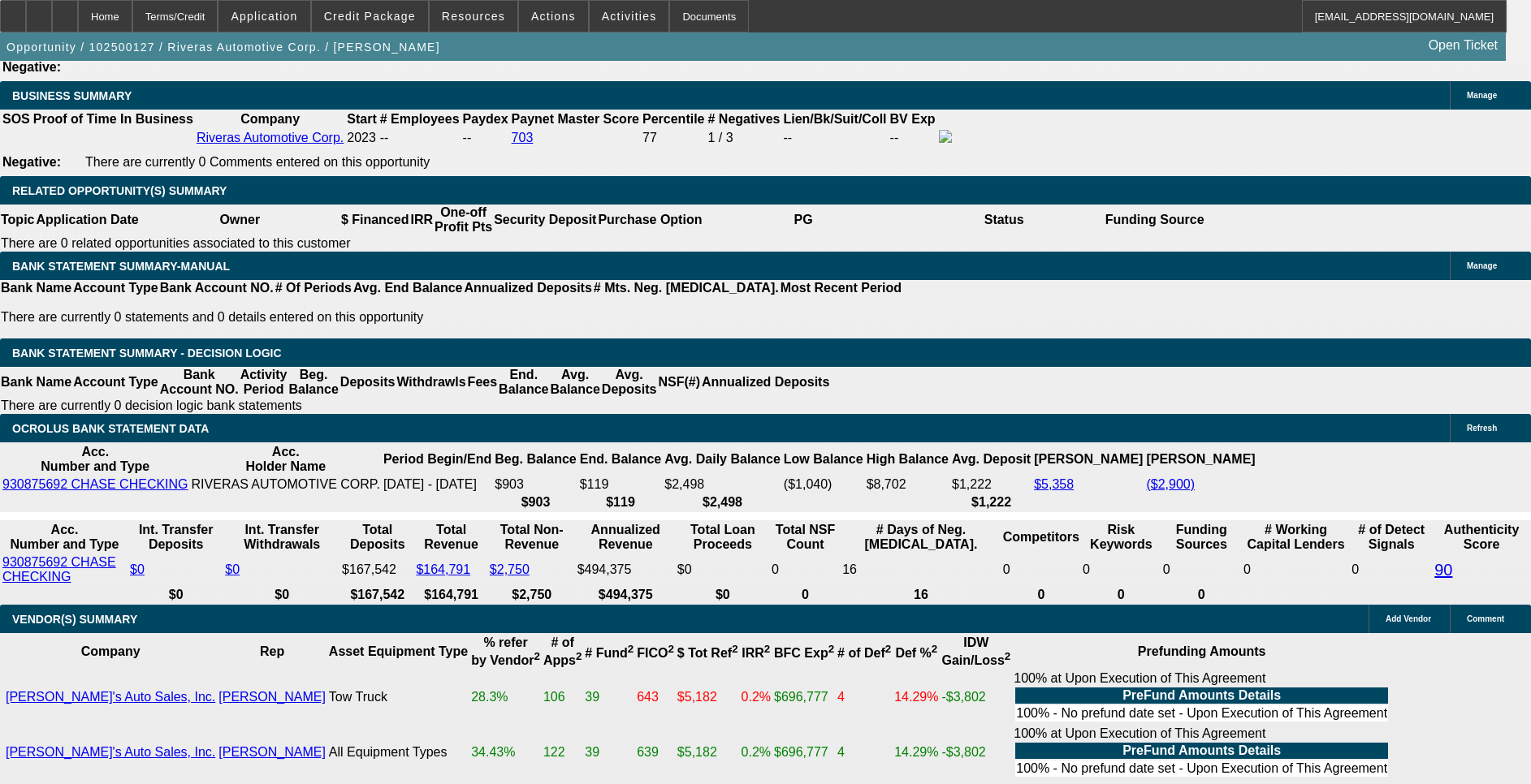
scroll to position [0, 208]
drag, startPoint x: 570, startPoint y: 510, endPoint x: 633, endPoint y: 511, distance: 63.0
drag, startPoint x: 660, startPoint y: 488, endPoint x: 698, endPoint y: 332, distance: 160.6
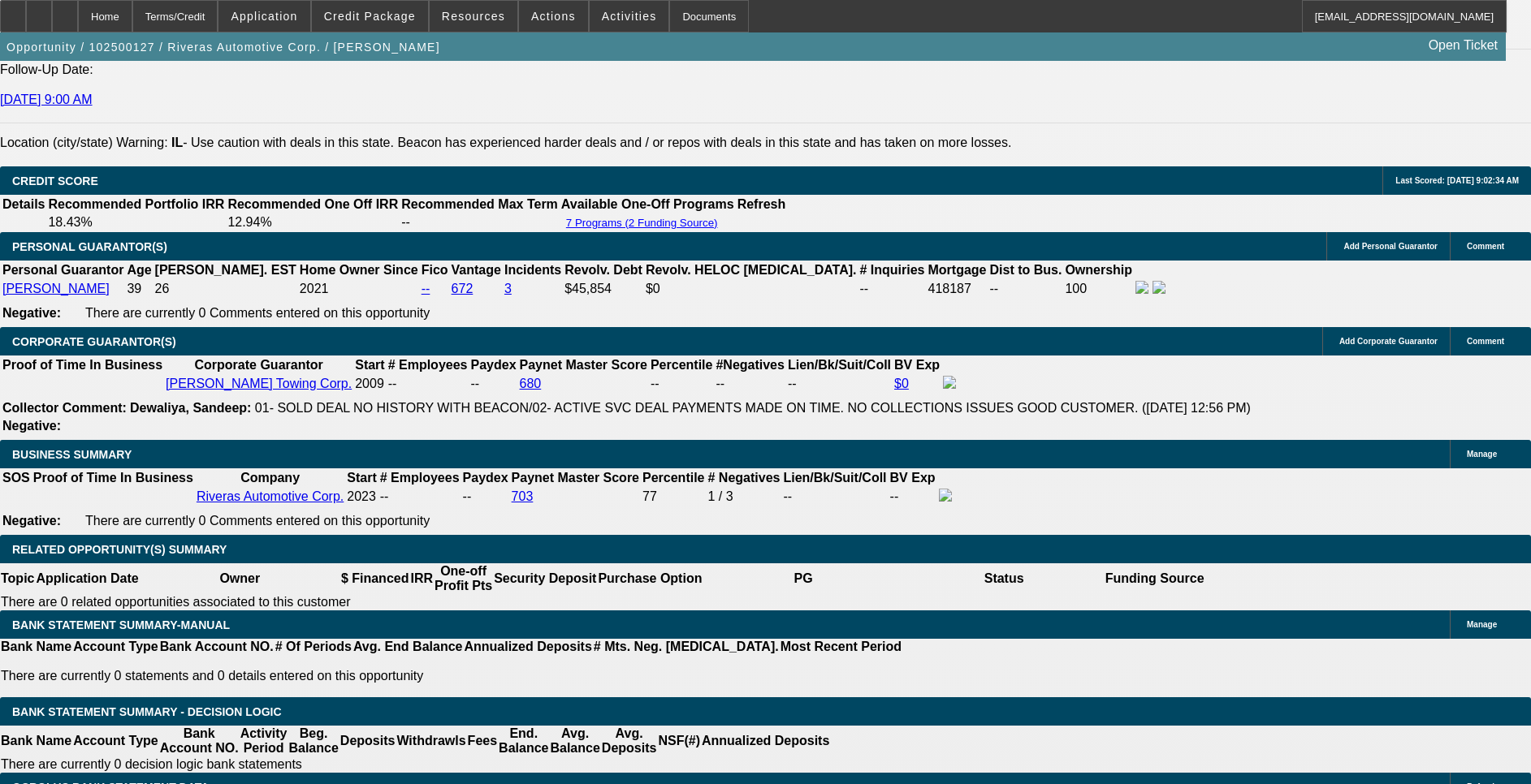
drag, startPoint x: 701, startPoint y: 363, endPoint x: 462, endPoint y: 397, distance: 241.4
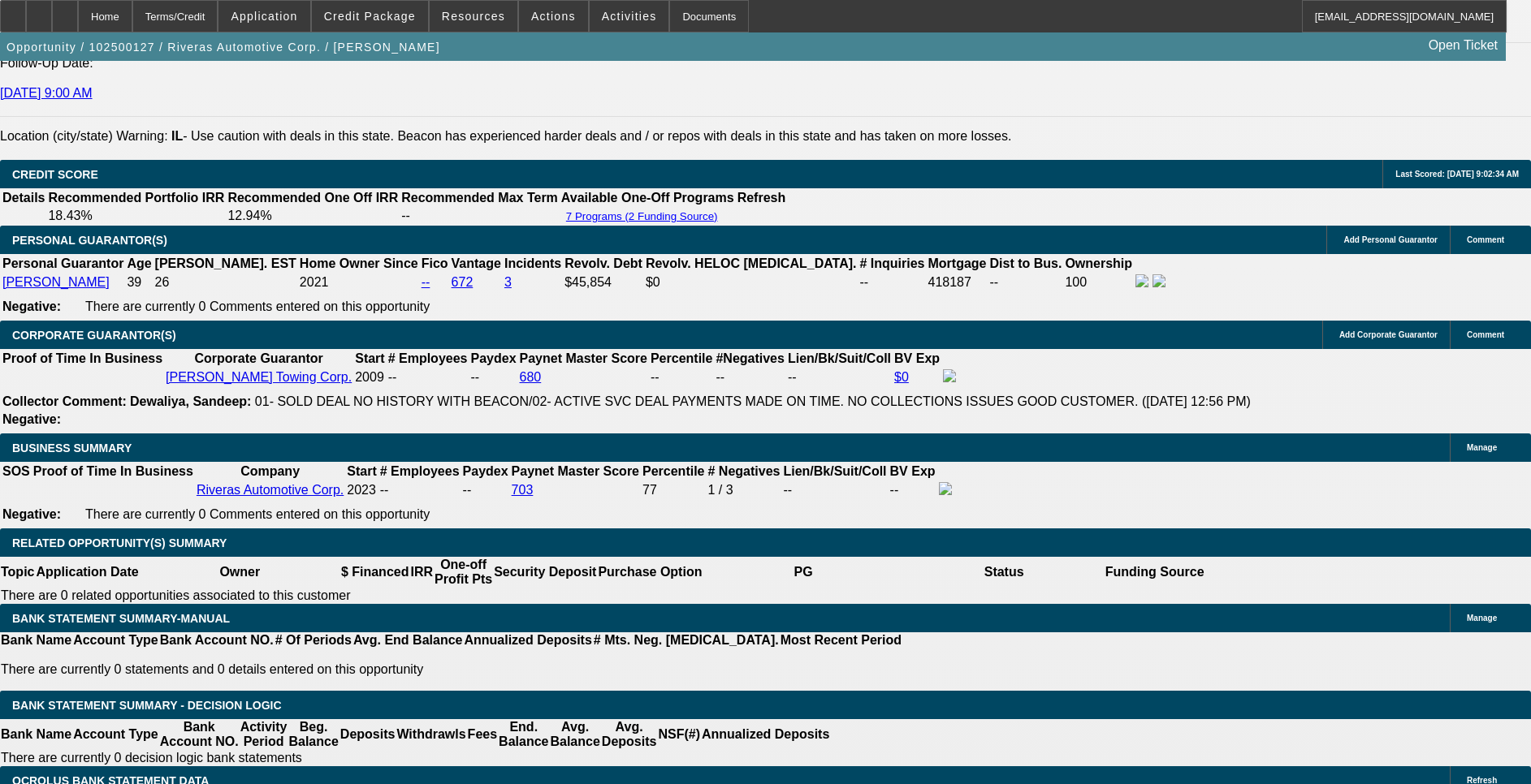
scroll to position [0, 0]
drag, startPoint x: 553, startPoint y: 428, endPoint x: 364, endPoint y: 433, distance: 189.1
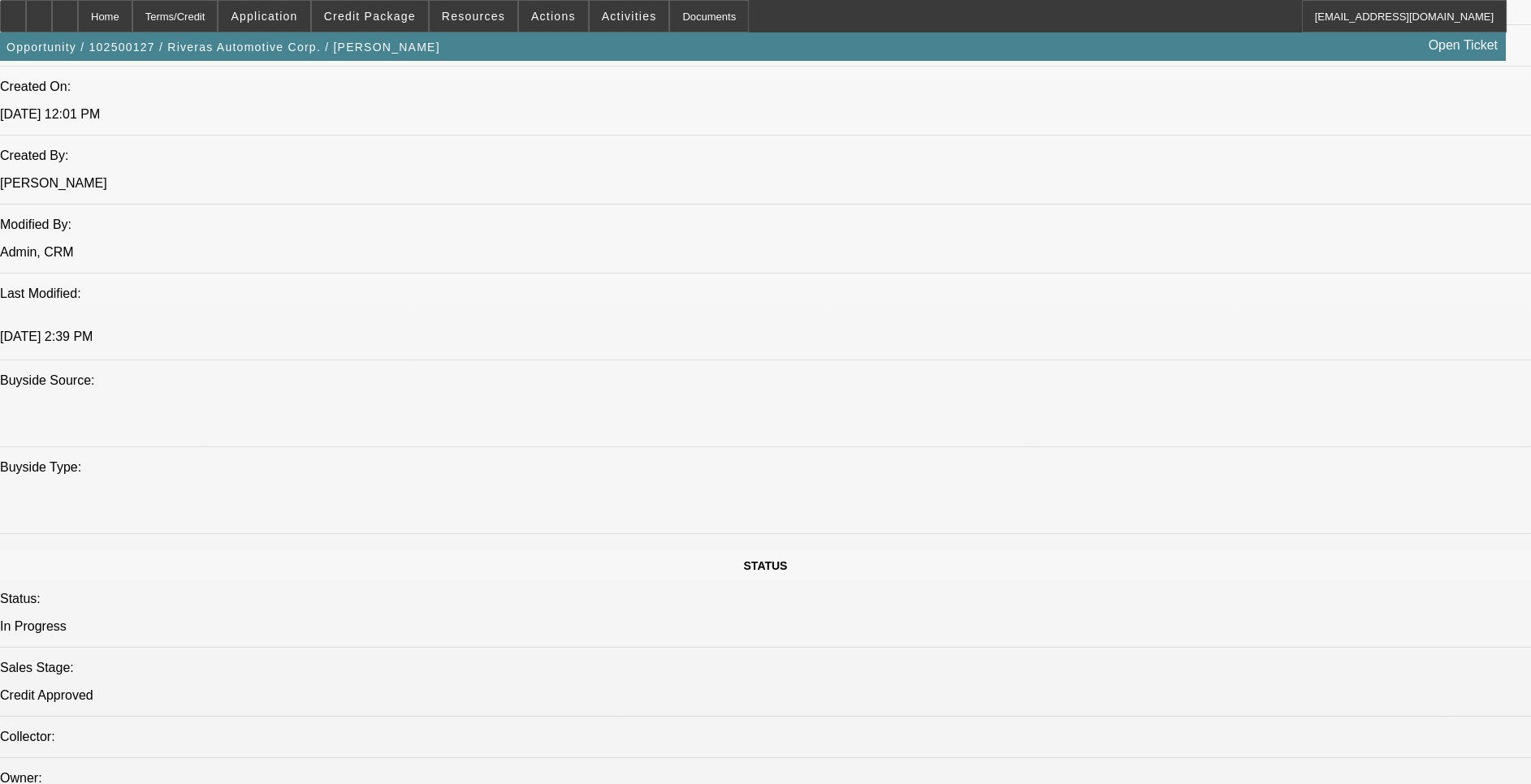
scroll to position [1214, 0]
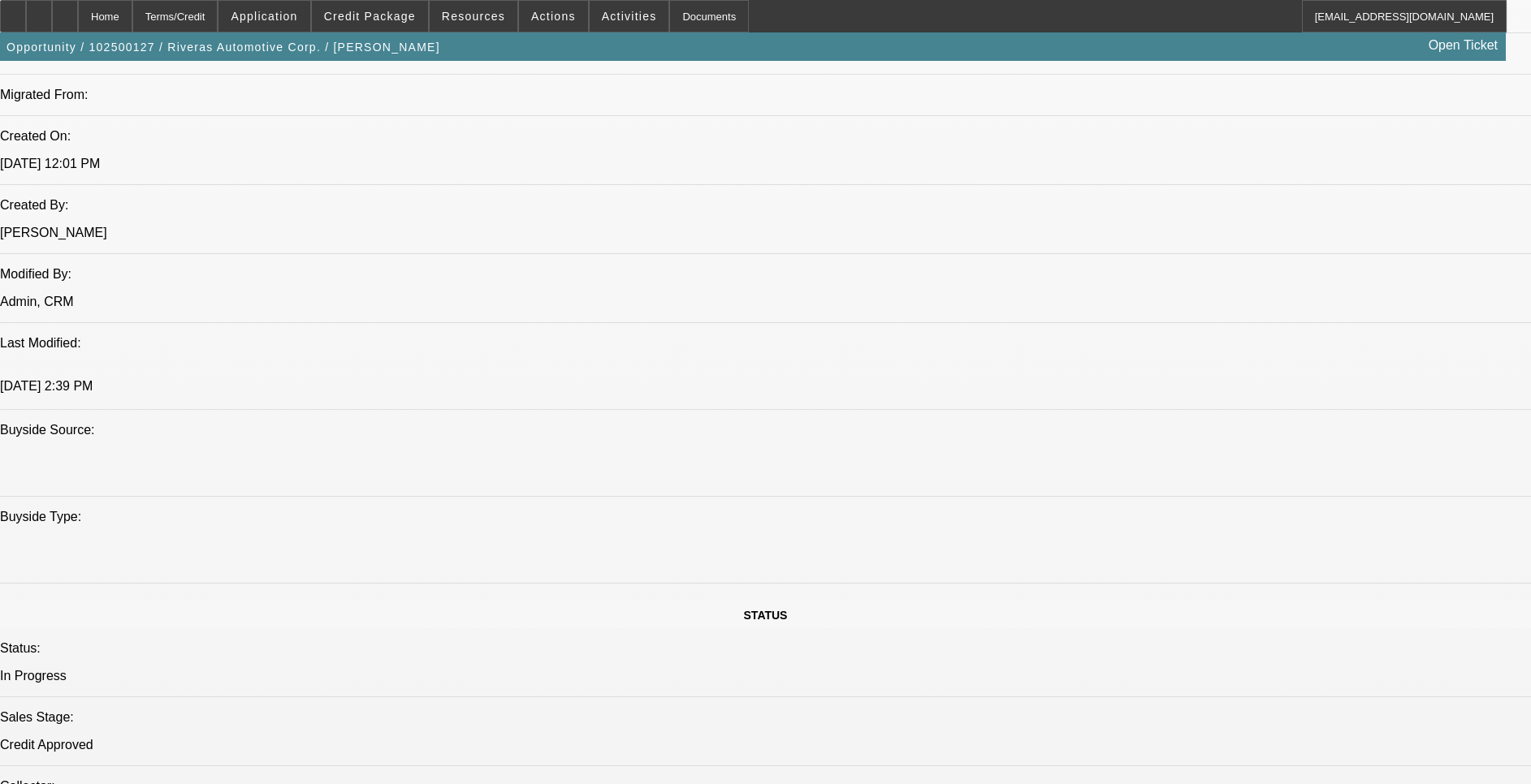
drag, startPoint x: 417, startPoint y: 488, endPoint x: 584, endPoint y: 484, distance: 167.0
drag, startPoint x: 584, startPoint y: 484, endPoint x: 534, endPoint y: 479, distance: 50.2
drag, startPoint x: 629, startPoint y: 327, endPoint x: 558, endPoint y: 329, distance: 71.0
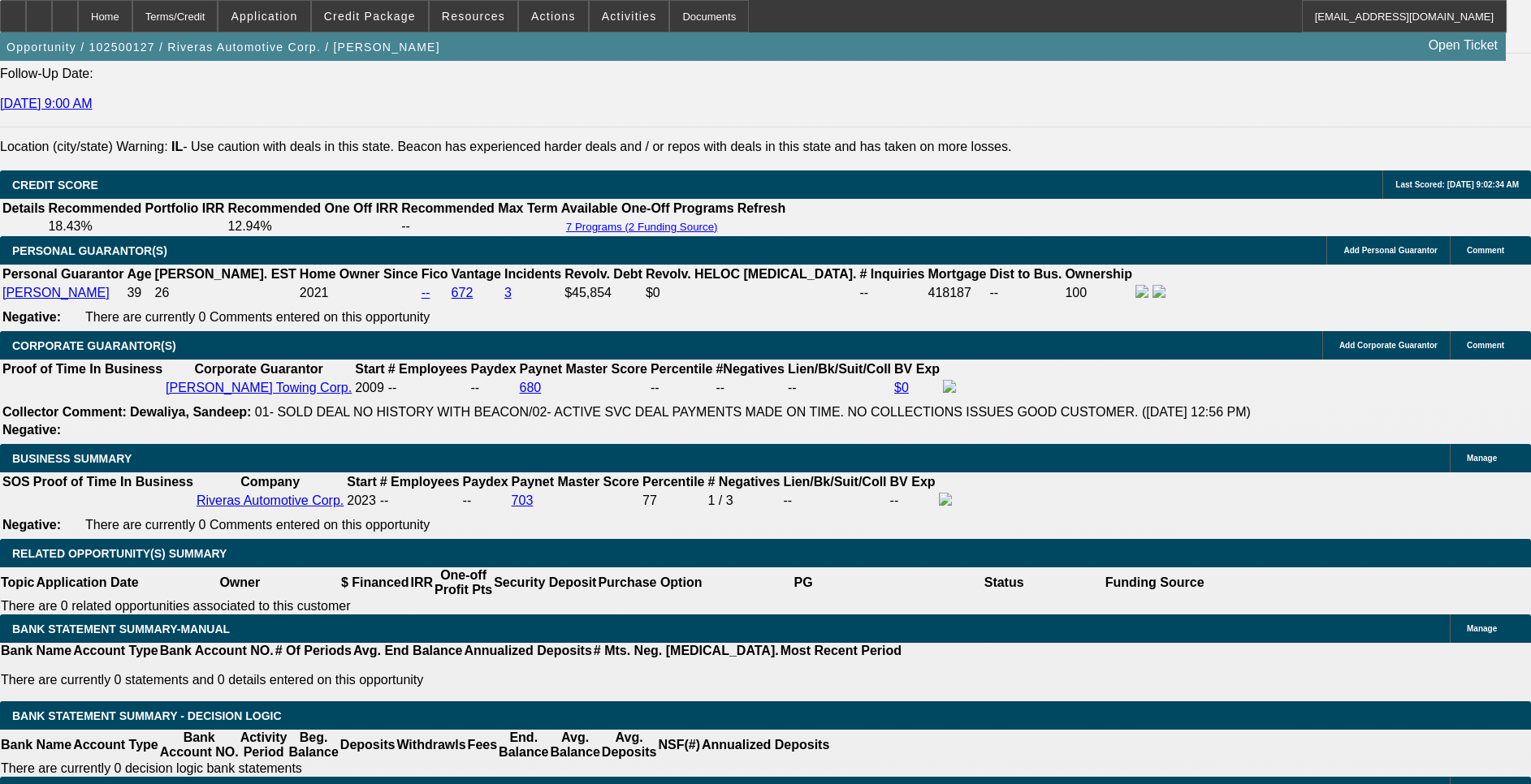
scroll to position [2435, 0]
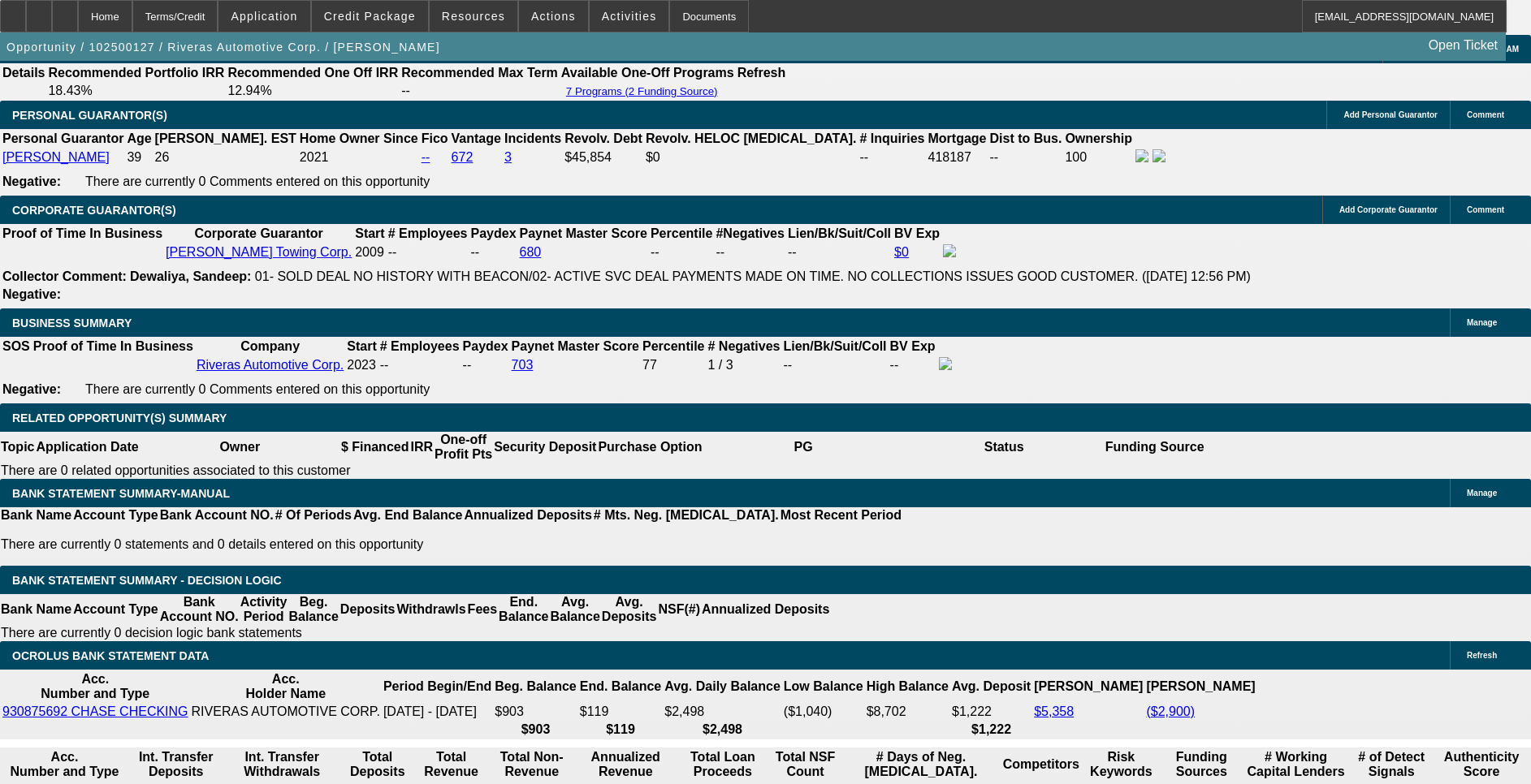
drag, startPoint x: 654, startPoint y: 455, endPoint x: 721, endPoint y: 451, distance: 67.1
drag, startPoint x: 699, startPoint y: 579, endPoint x: 532, endPoint y: 578, distance: 167.0
drag, startPoint x: 563, startPoint y: 584, endPoint x: 697, endPoint y: 573, distance: 134.5
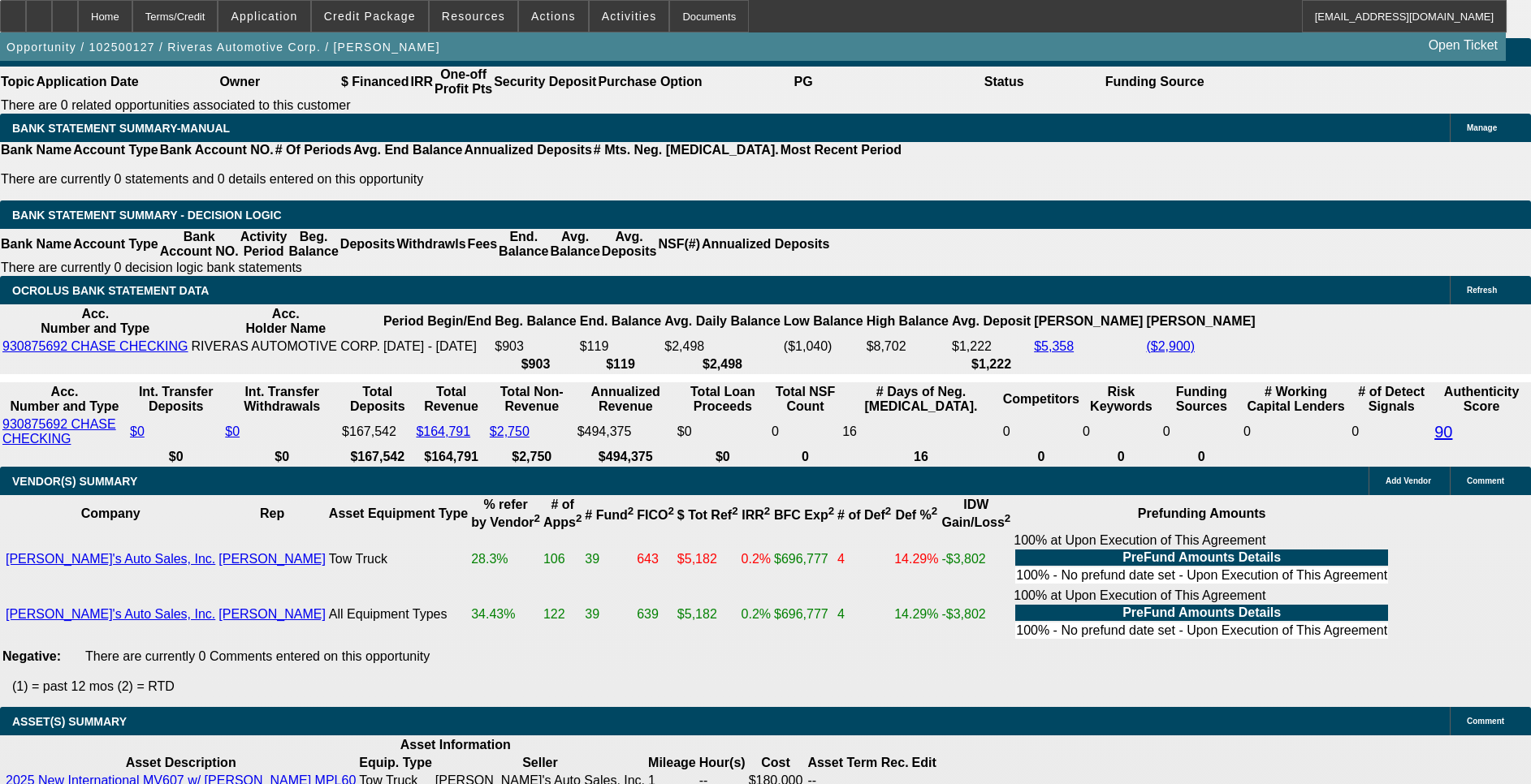
scroll to position [2557, 0]
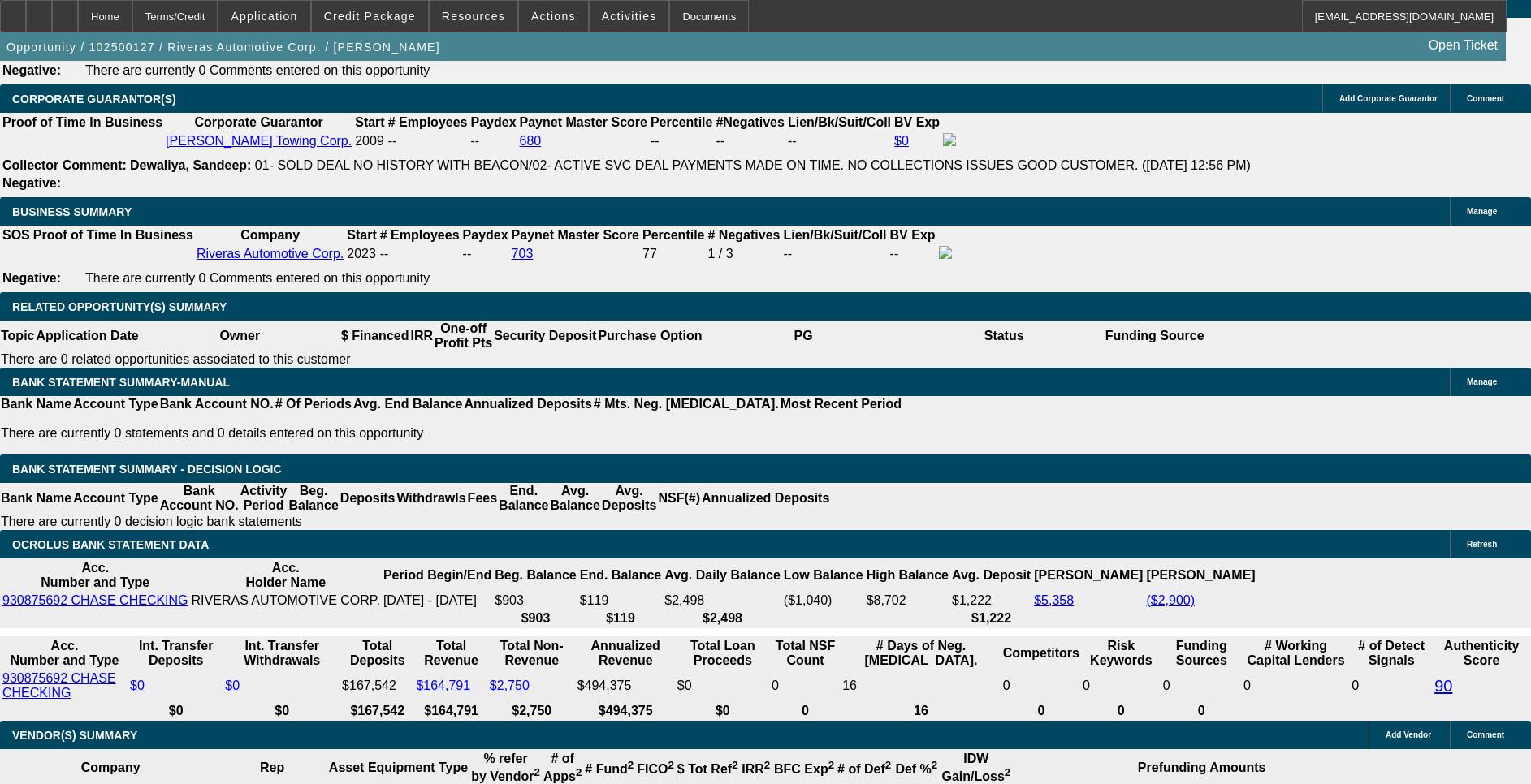
drag, startPoint x: 778, startPoint y: 414, endPoint x: 513, endPoint y: 392, distance: 265.9
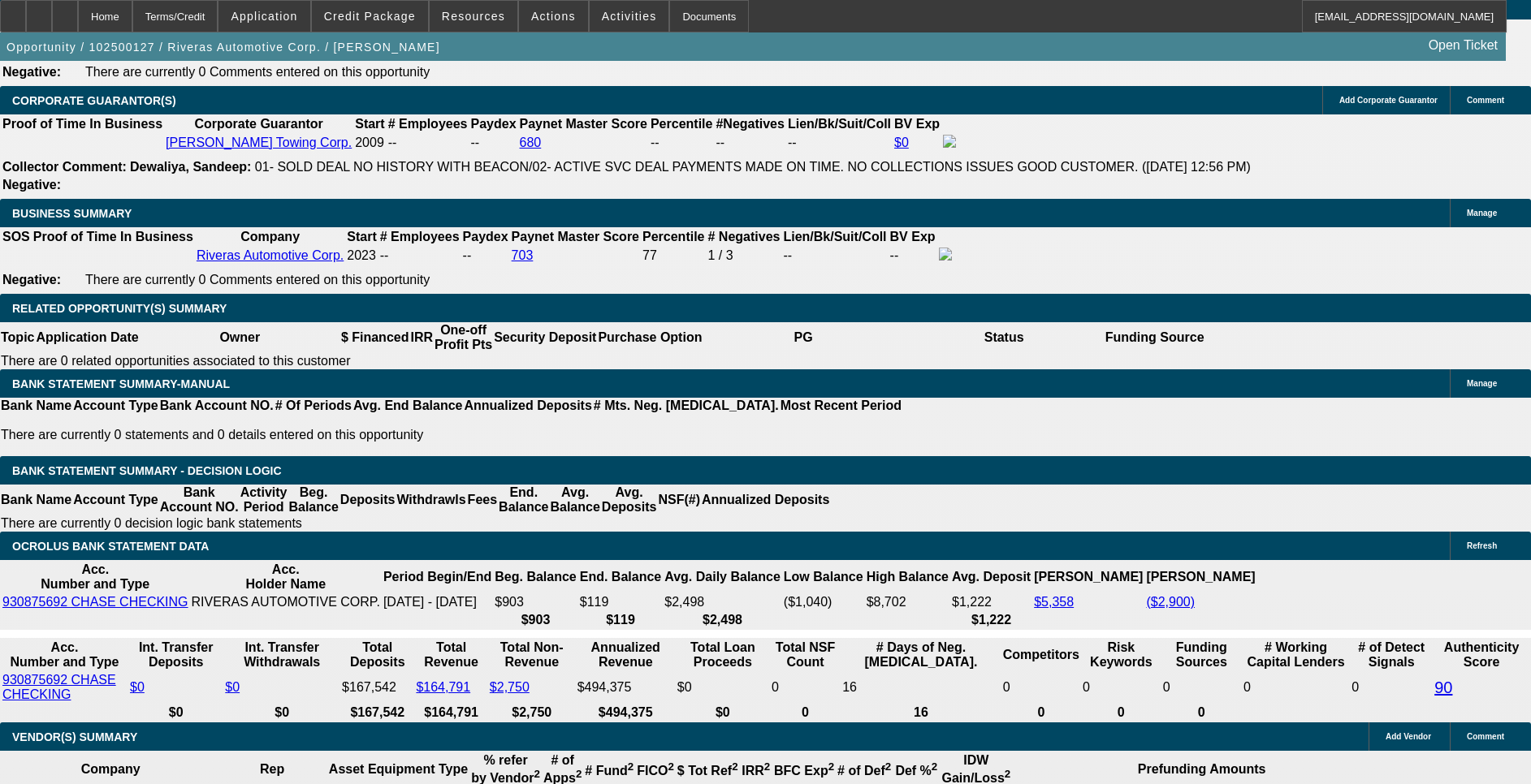
drag, startPoint x: 713, startPoint y: 404, endPoint x: 332, endPoint y: 395, distance: 381.1
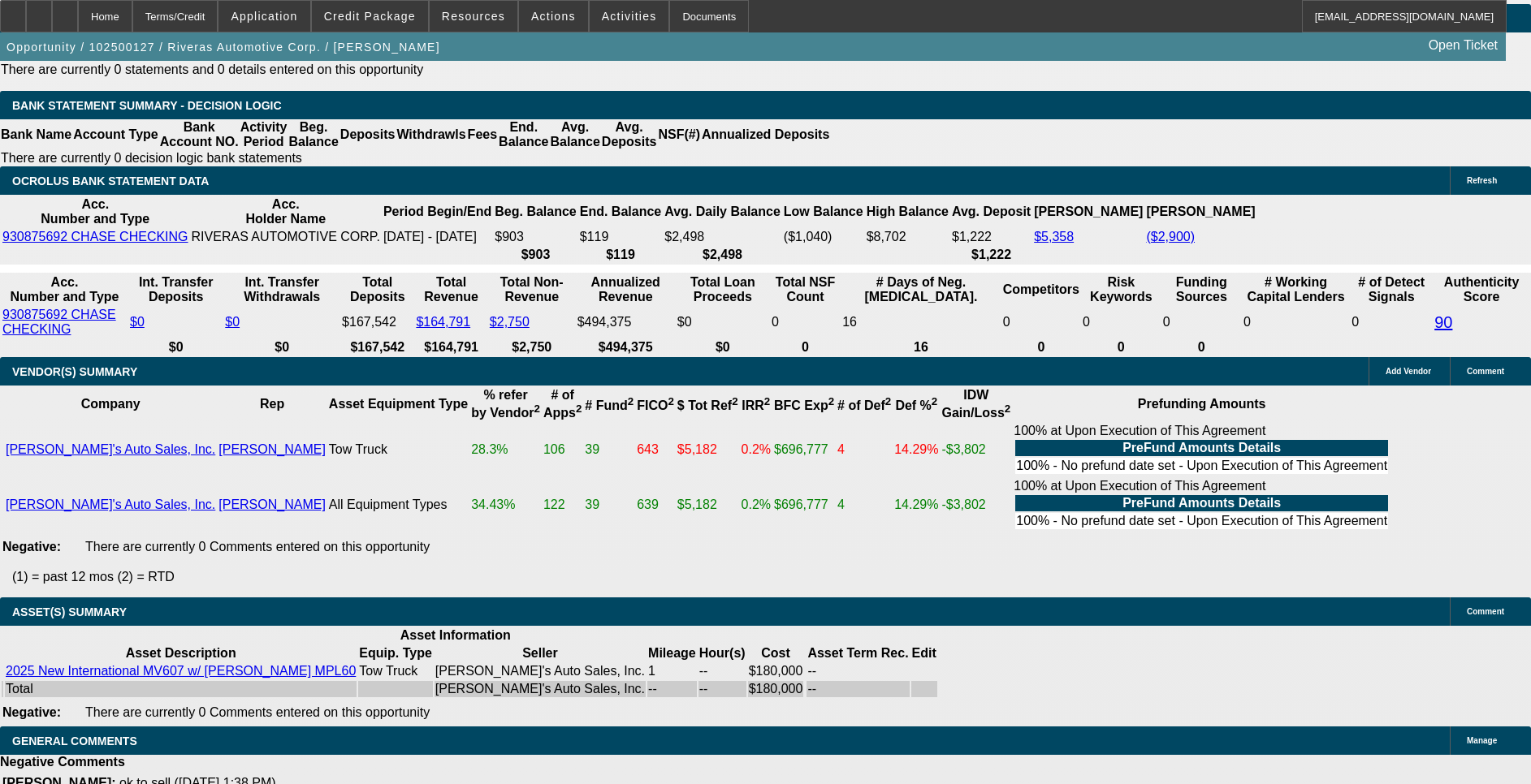
drag, startPoint x: 928, startPoint y: 600, endPoint x: 935, endPoint y: 496, distance: 104.2
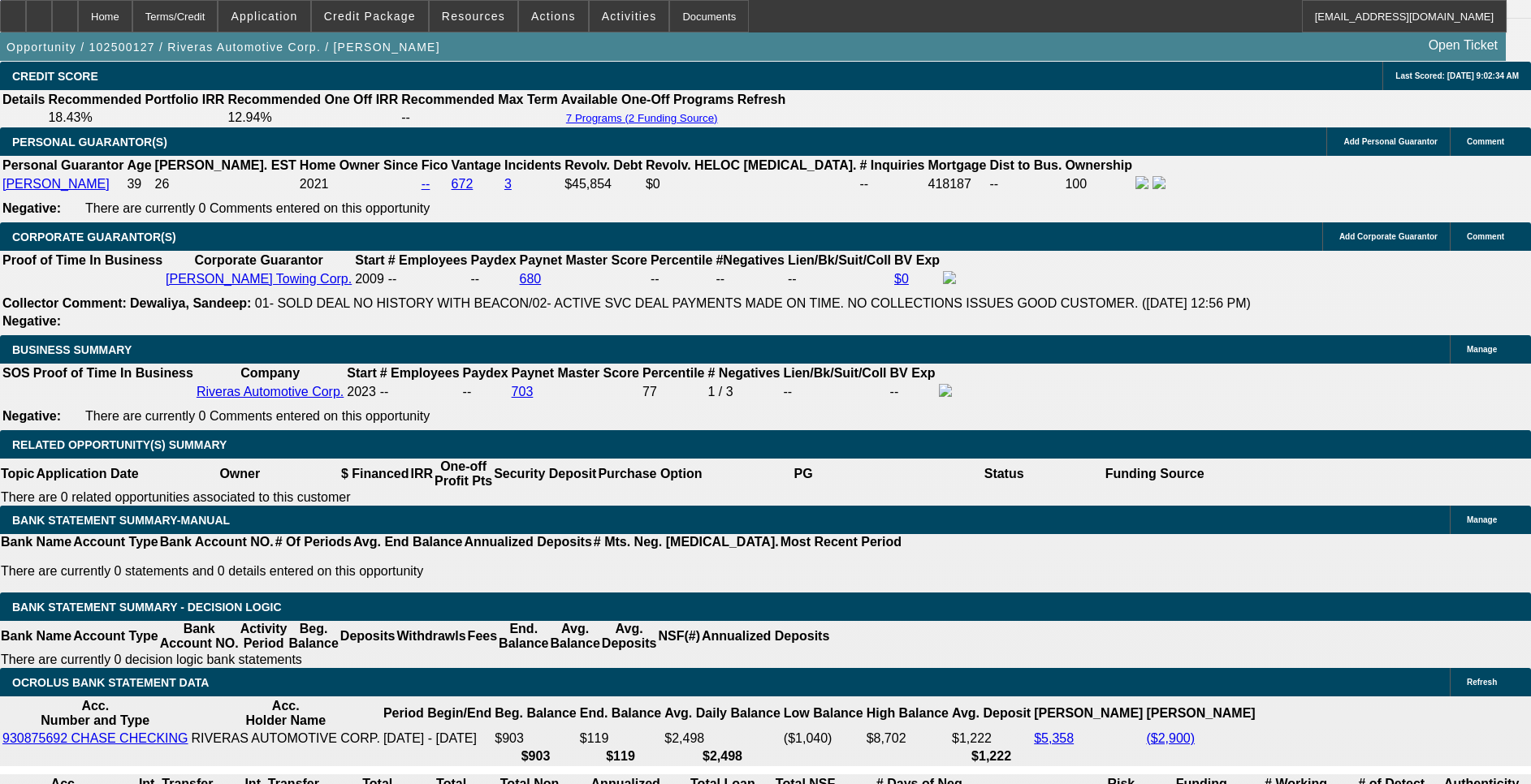
drag, startPoint x: 960, startPoint y: 566, endPoint x: 297, endPoint y: 508, distance: 665.5
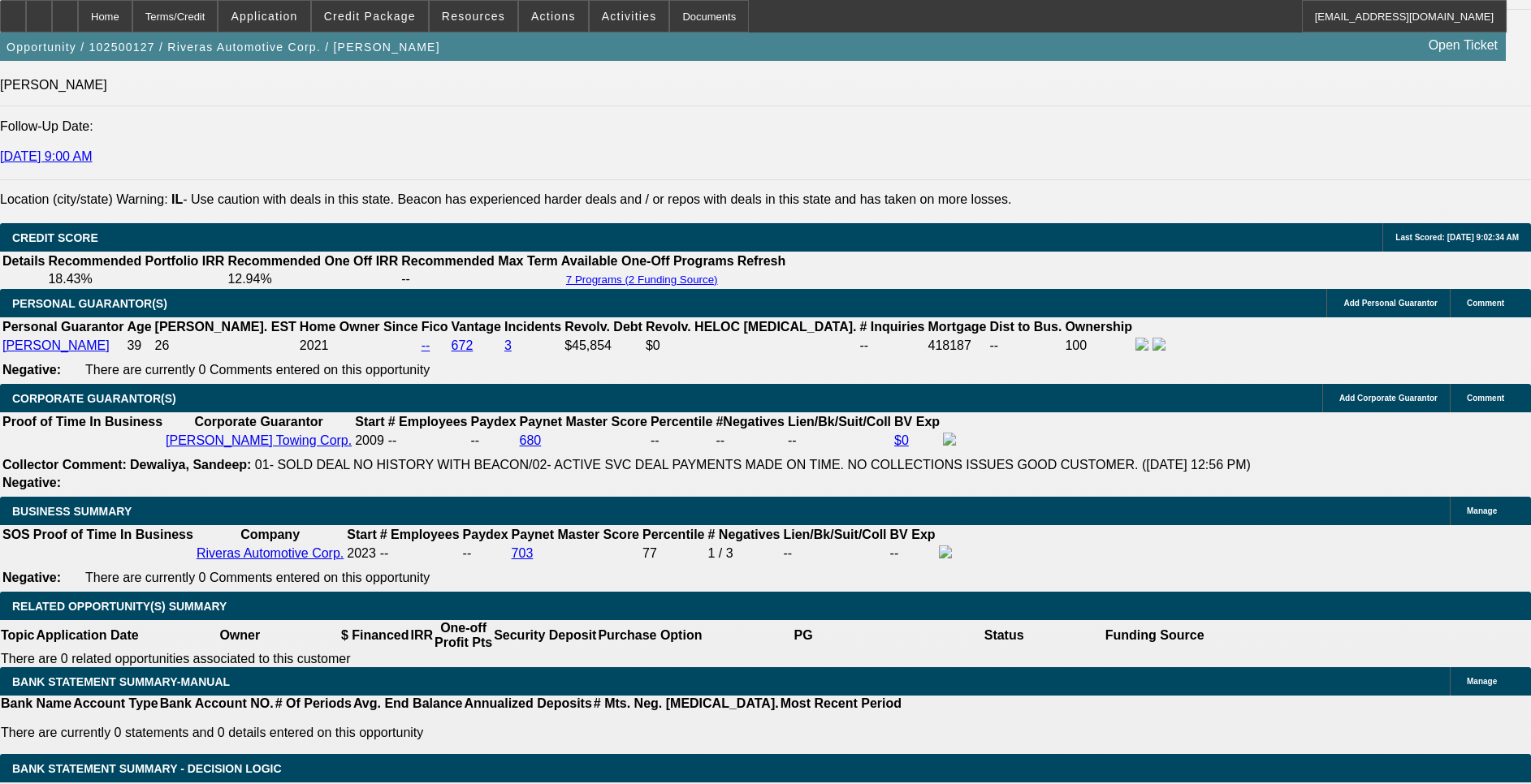
scroll to position [2159, 0]
